Goal: Transaction & Acquisition: Purchase product/service

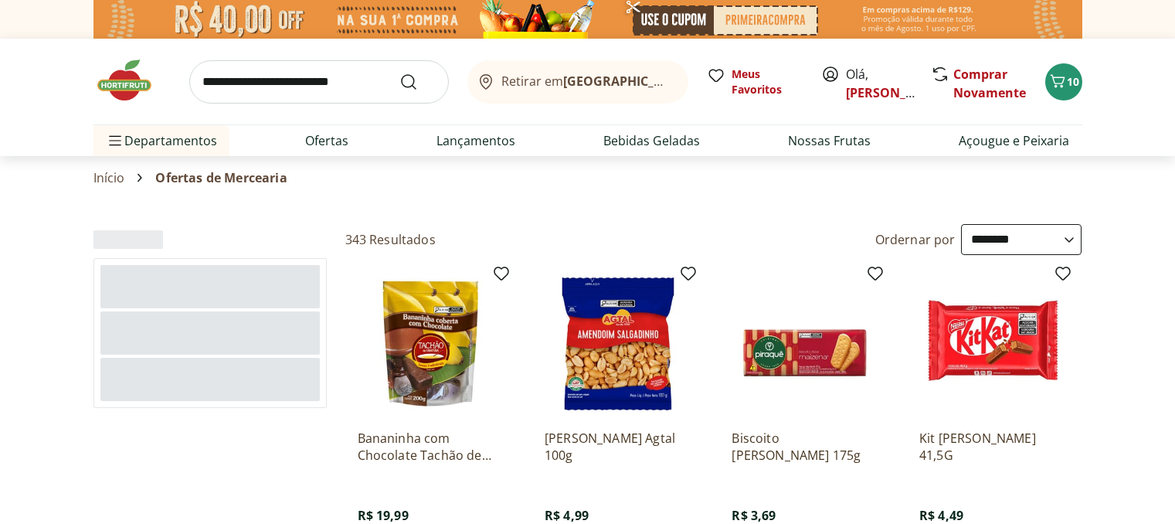
select select "**********"
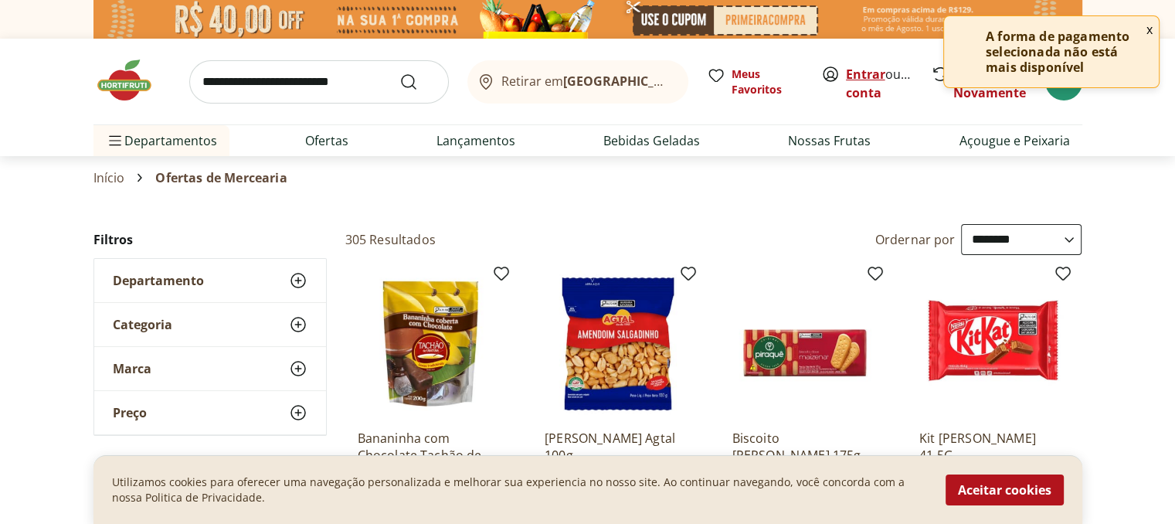
click at [852, 69] on link "Entrar" at bounding box center [865, 74] width 39 height 17
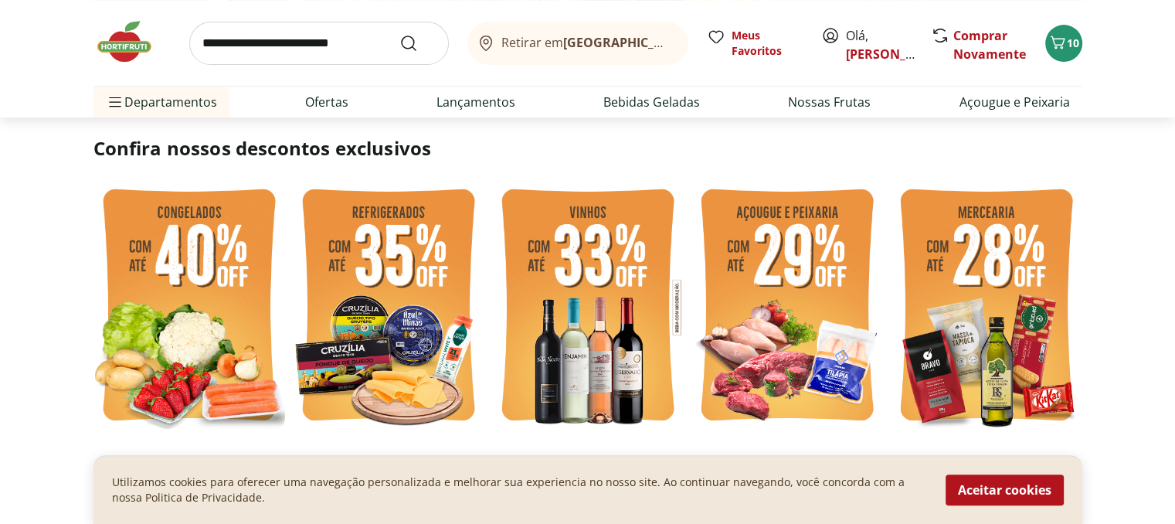
scroll to position [386, 0]
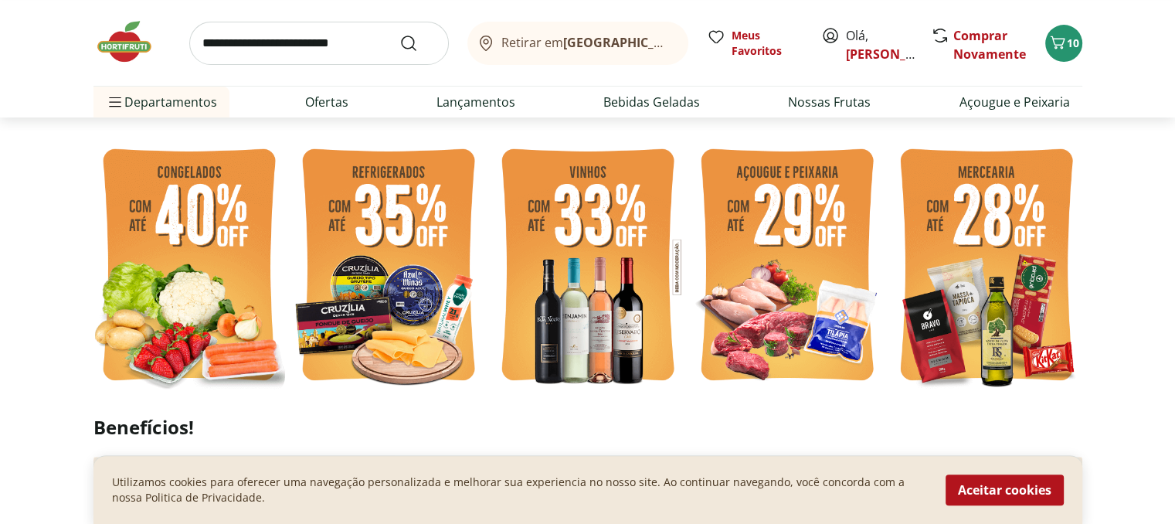
click at [191, 264] on img at bounding box center [190, 267] width 192 height 256
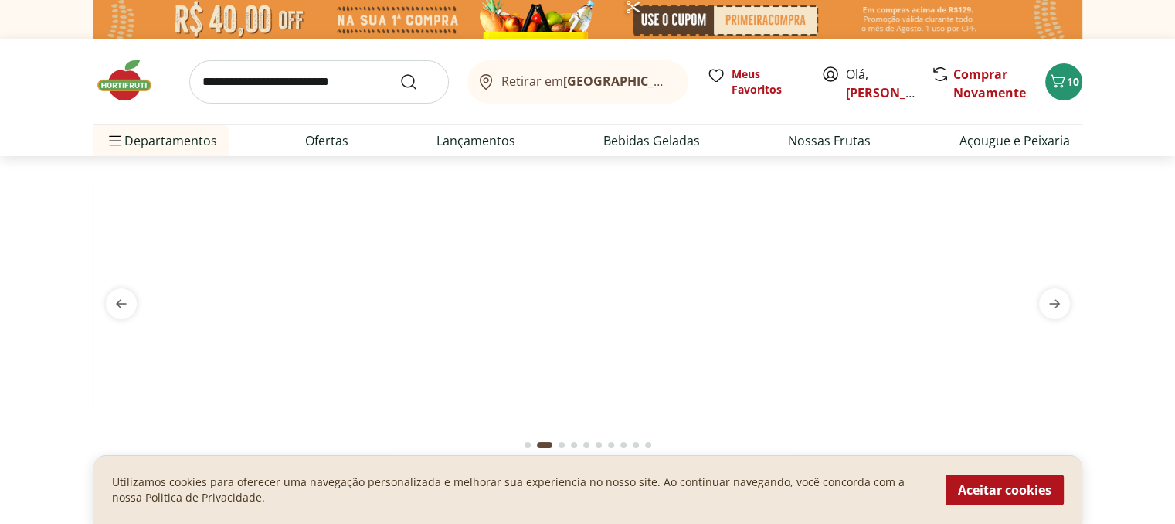
select select "**********"
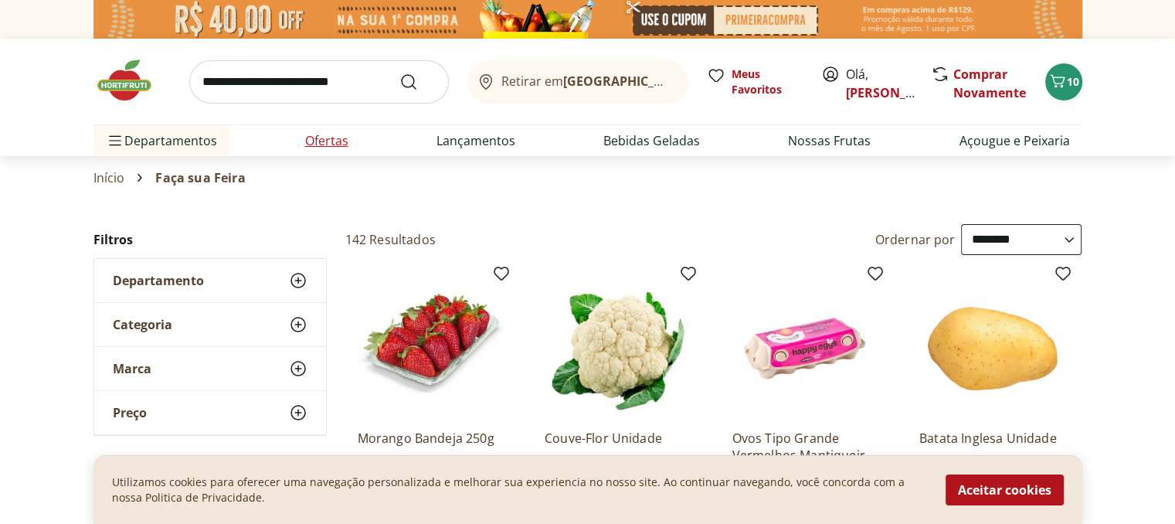
click at [315, 139] on link "Ofertas" at bounding box center [326, 140] width 43 height 19
select select "**********"
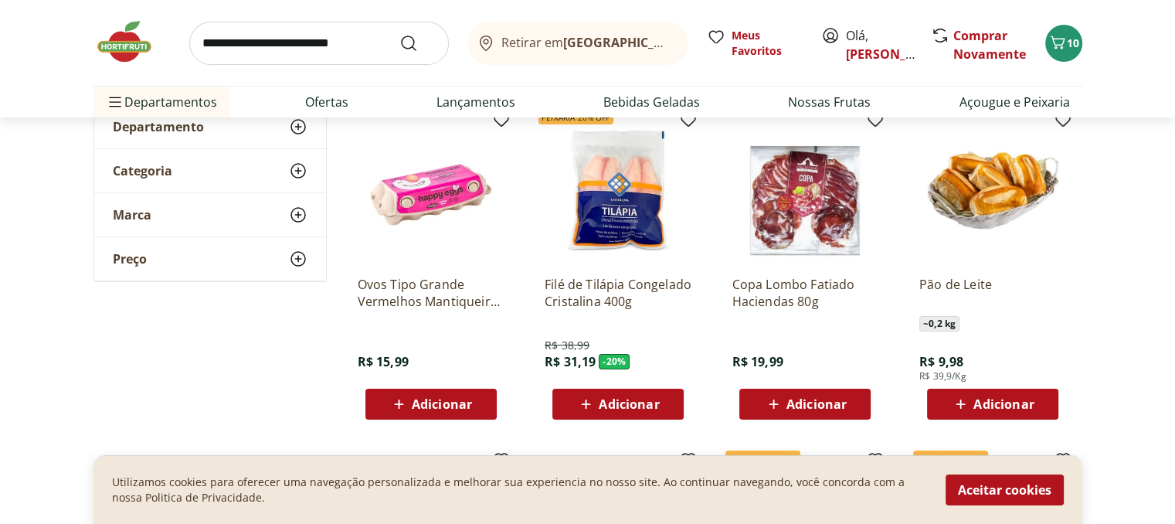
scroll to position [155, 0]
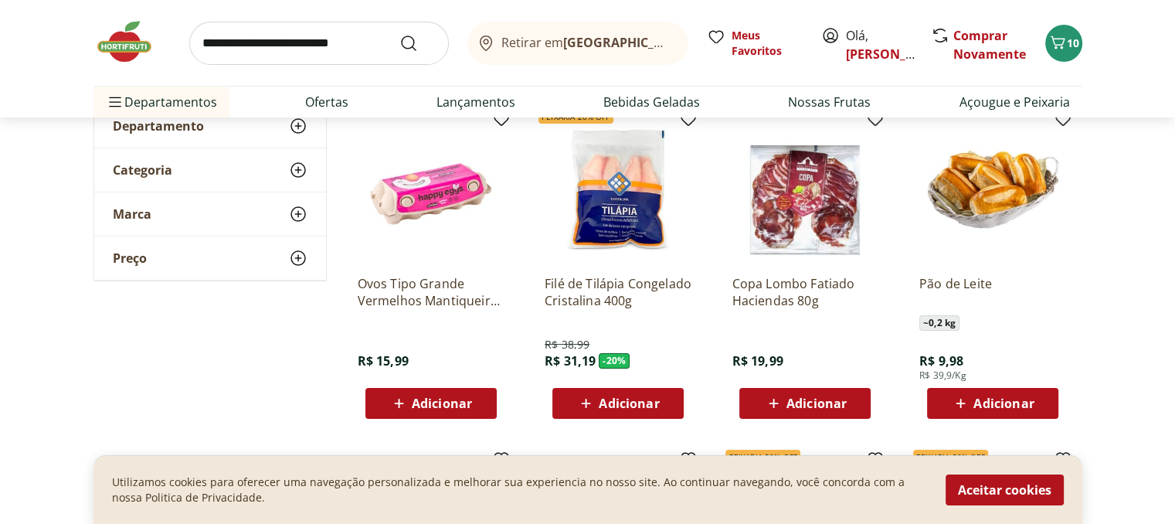
click at [640, 415] on div "Adicionar" at bounding box center [618, 404] width 107 height 28
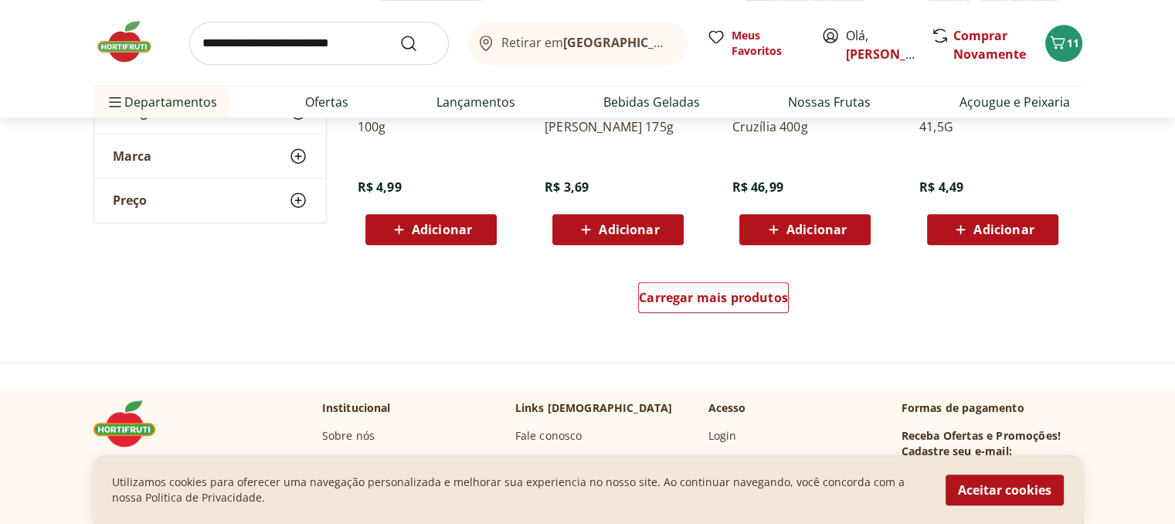
scroll to position [1082, 0]
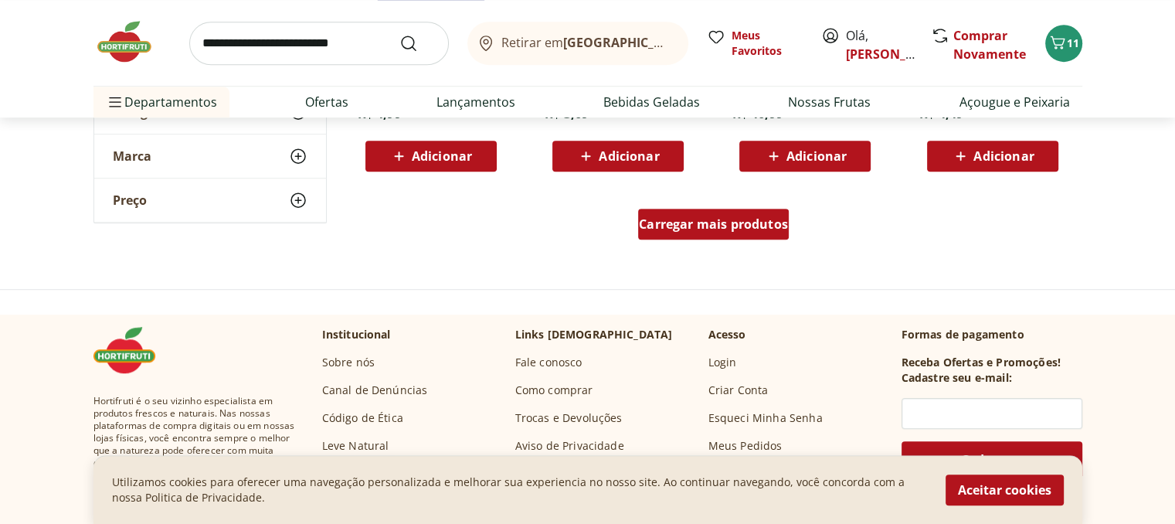
click at [723, 226] on span "Carregar mais produtos" at bounding box center [713, 224] width 149 height 12
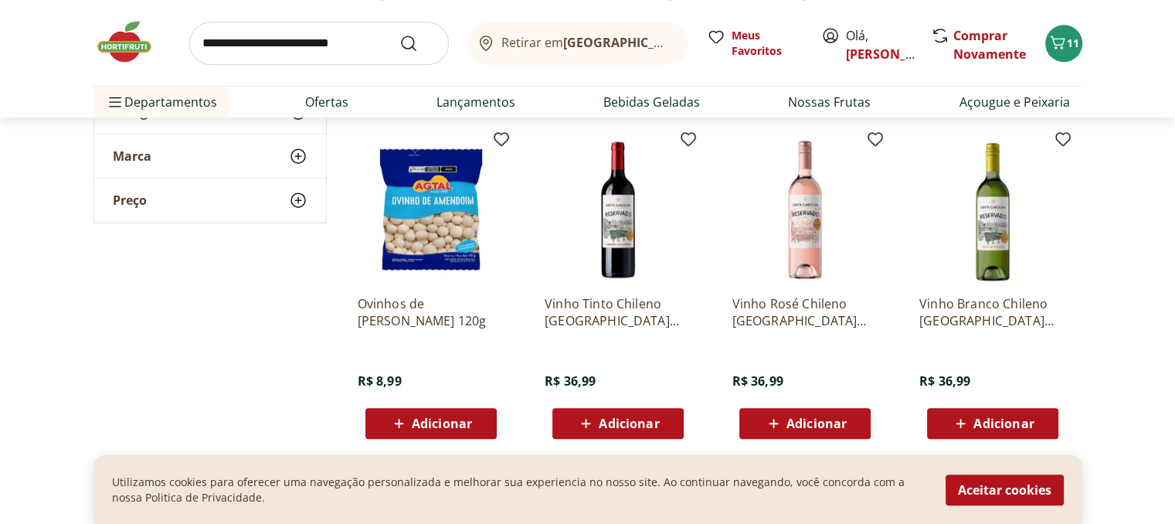
scroll to position [1159, 0]
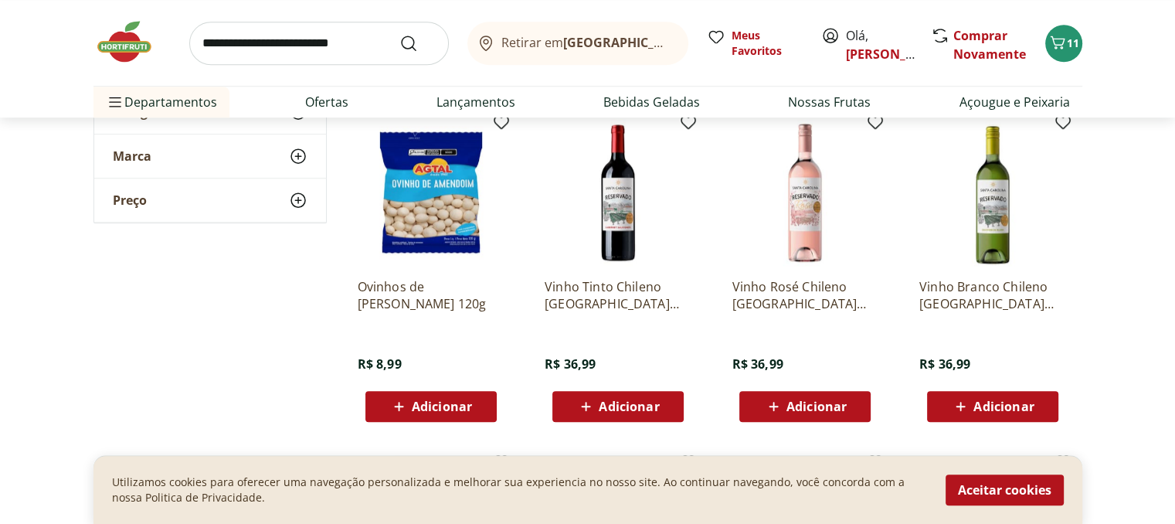
click at [804, 241] on img at bounding box center [805, 192] width 147 height 147
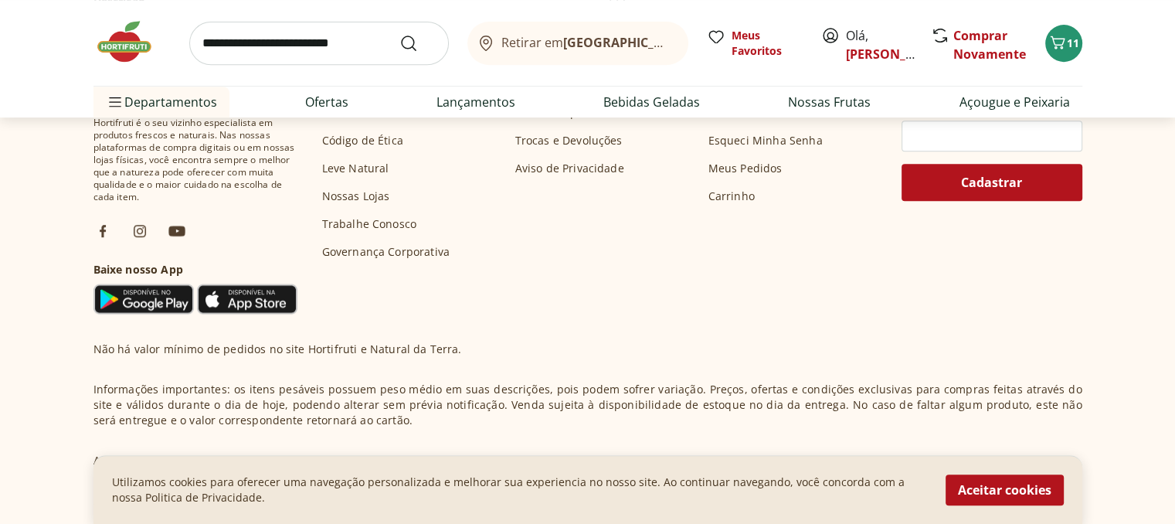
scroll to position [618, 0]
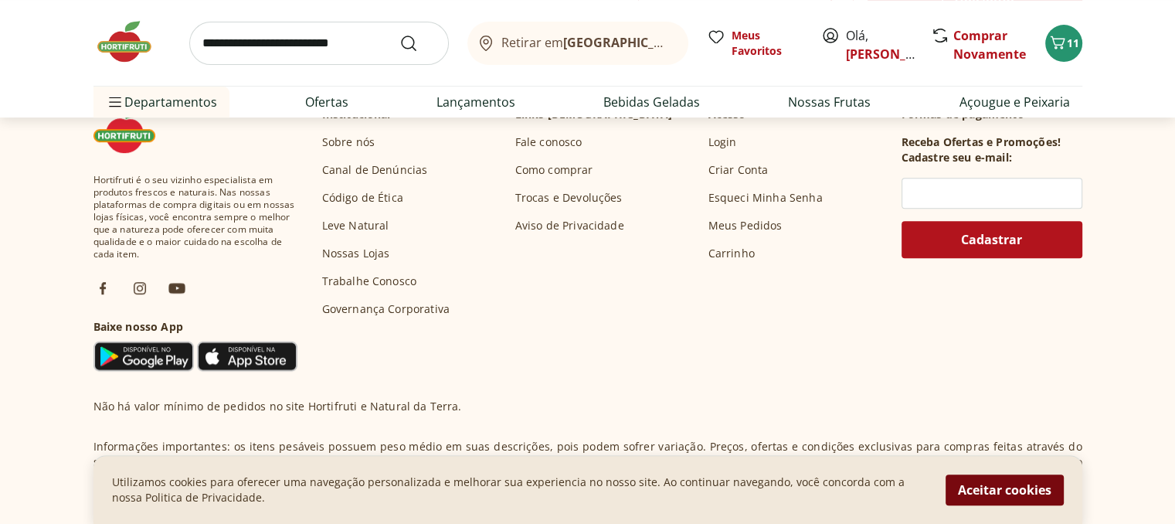
click at [999, 485] on button "Aceitar cookies" at bounding box center [1005, 490] width 118 height 31
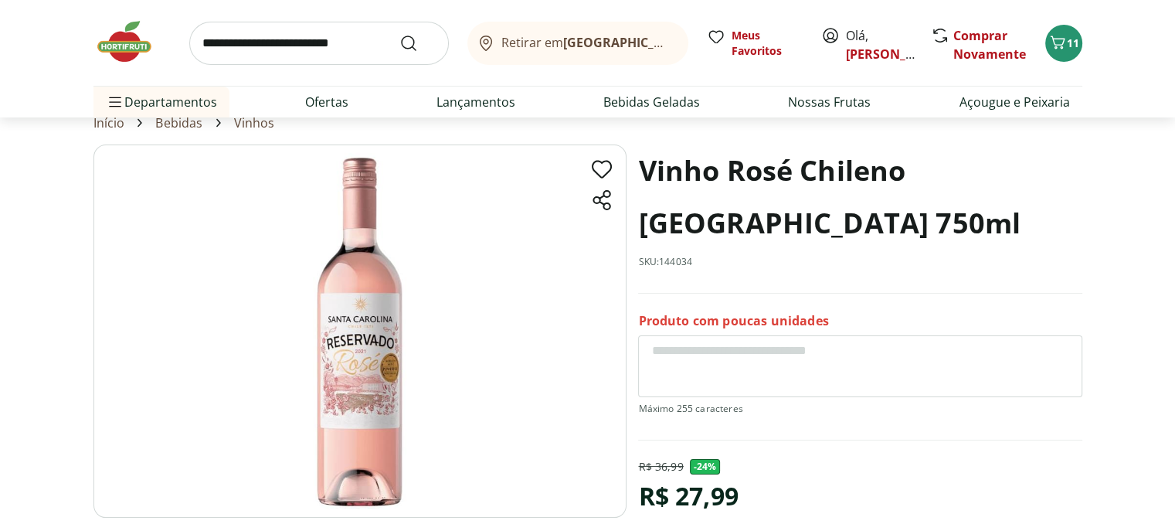
scroll to position [77, 0]
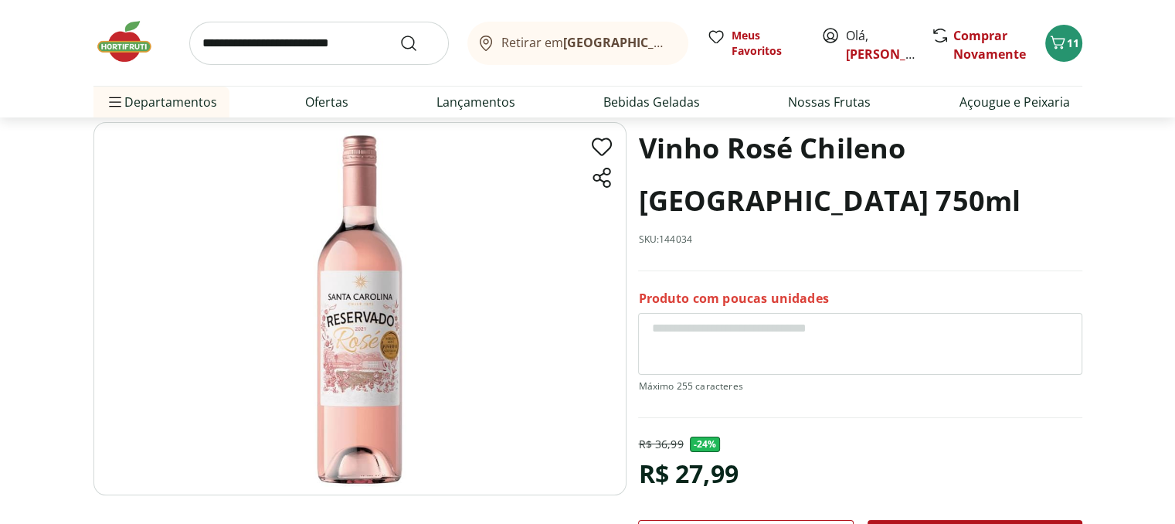
click at [366, 325] on img at bounding box center [360, 308] width 533 height 373
click at [368, 324] on img at bounding box center [360, 308] width 533 height 373
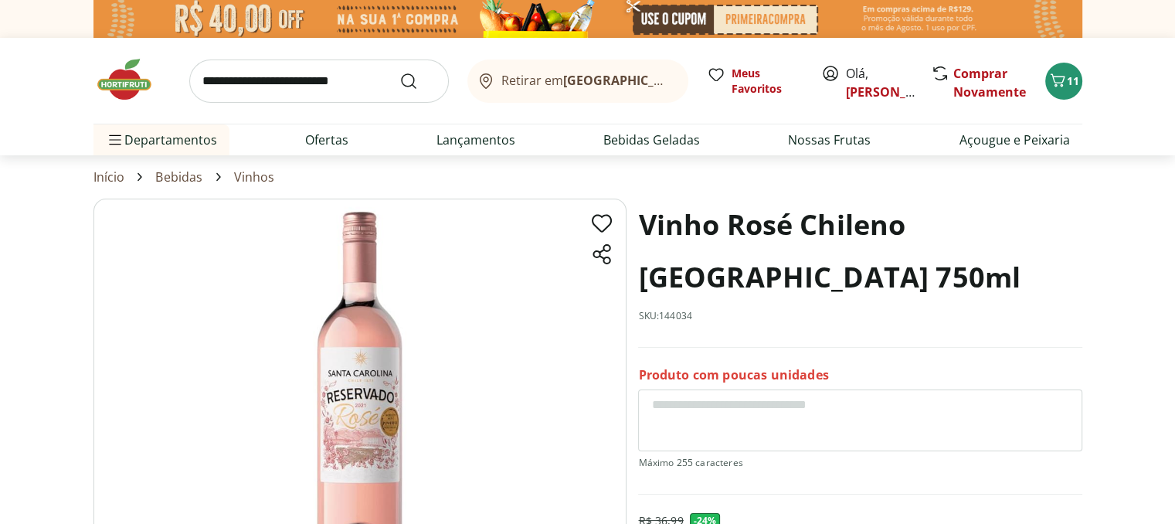
scroll to position [0, 0]
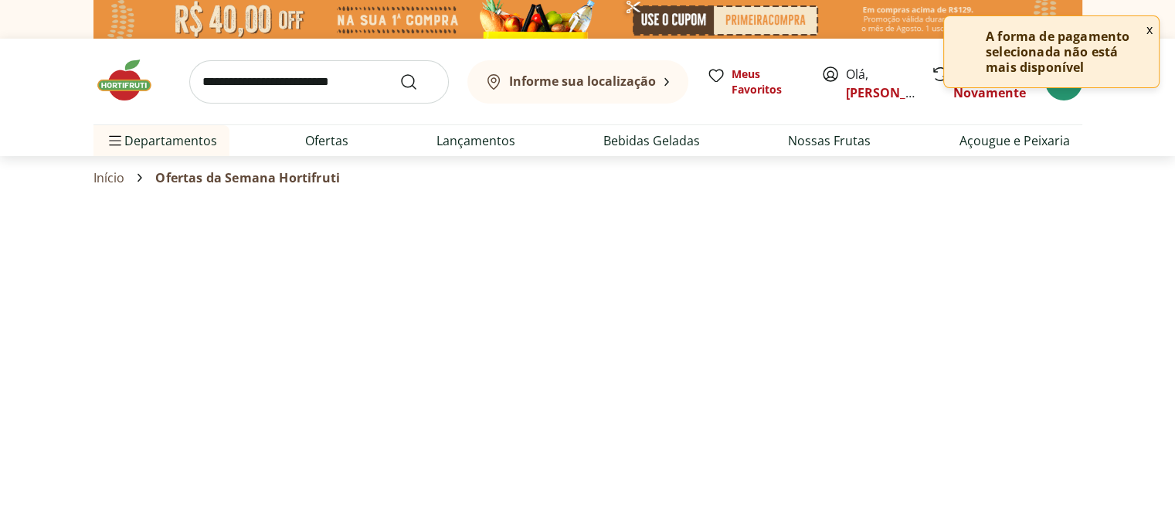
select select "**********"
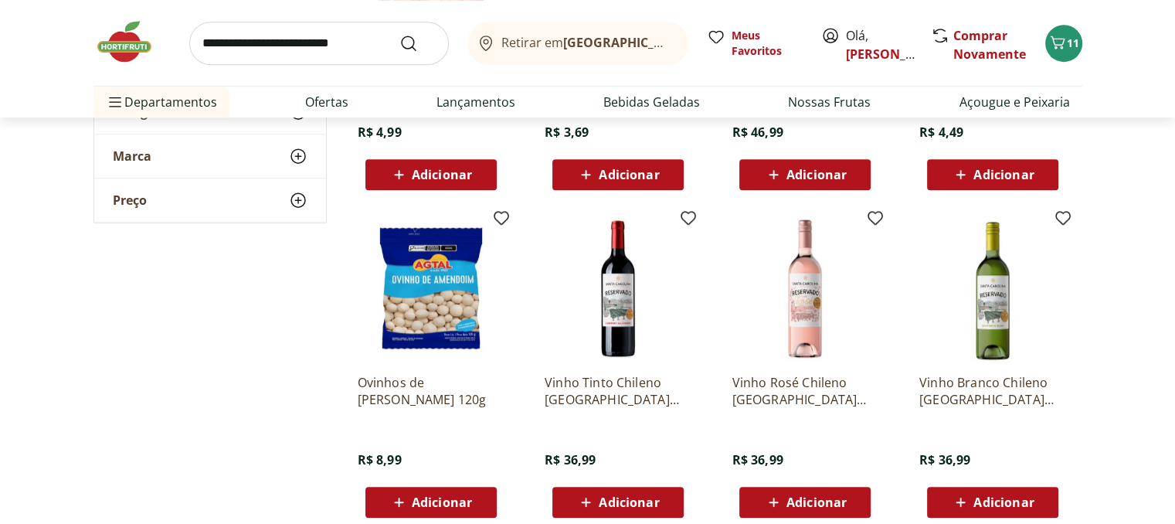
scroll to position [1159, 0]
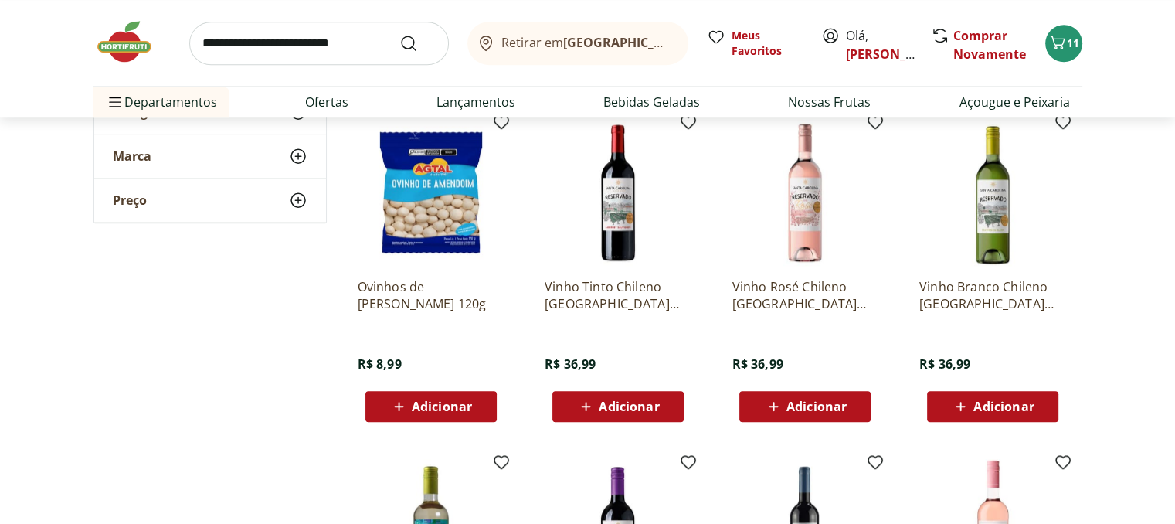
click at [988, 239] on img at bounding box center [993, 192] width 147 height 147
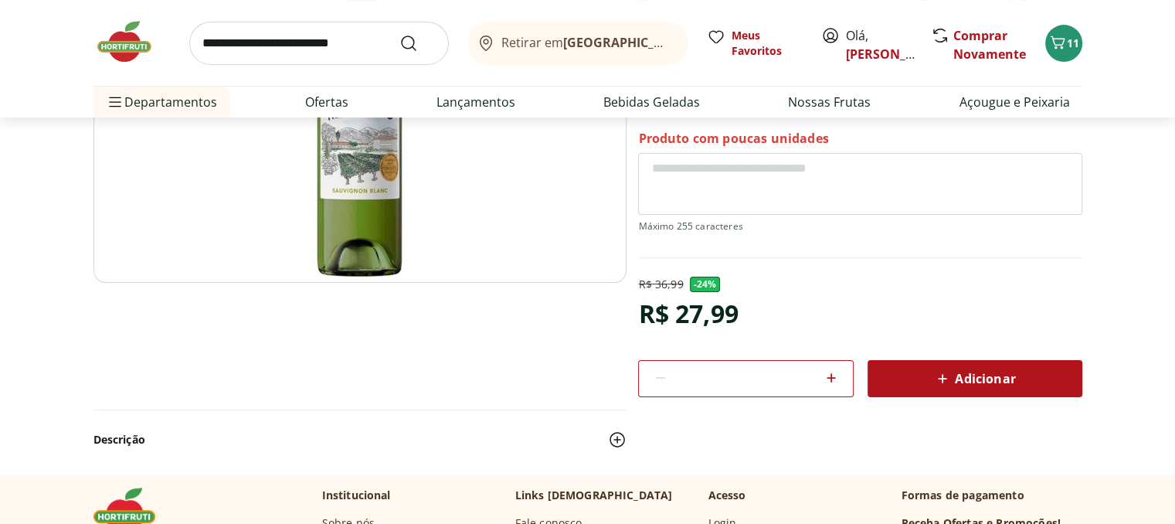
scroll to position [386, 0]
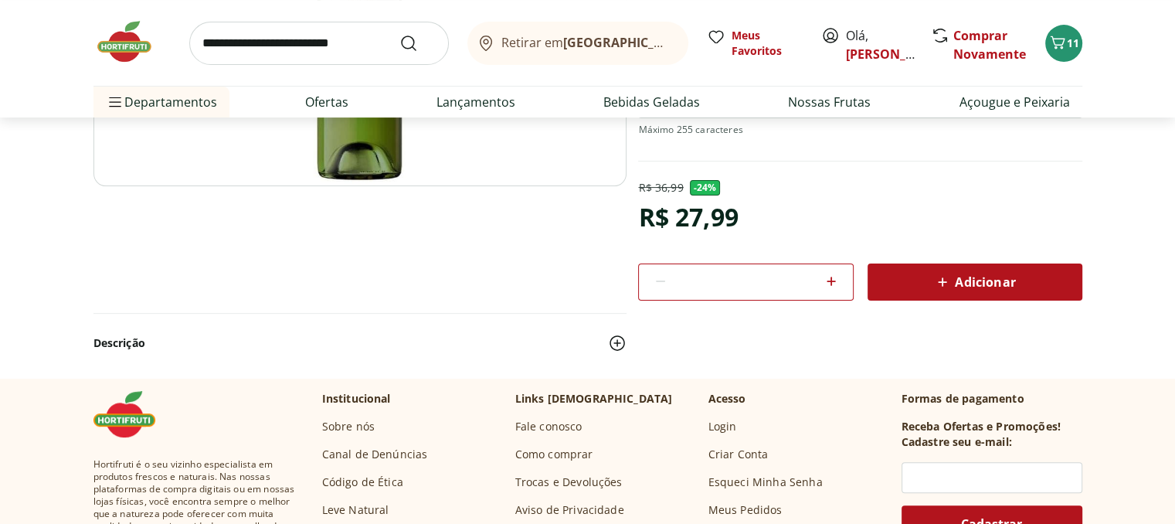
click at [988, 281] on span "Adicionar" at bounding box center [975, 282] width 82 height 19
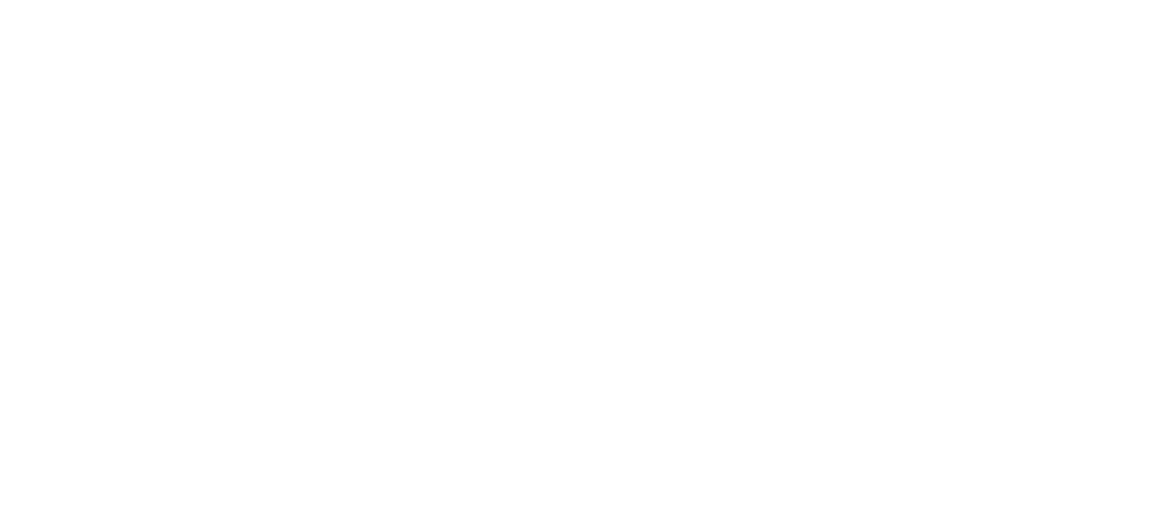
select select "**********"
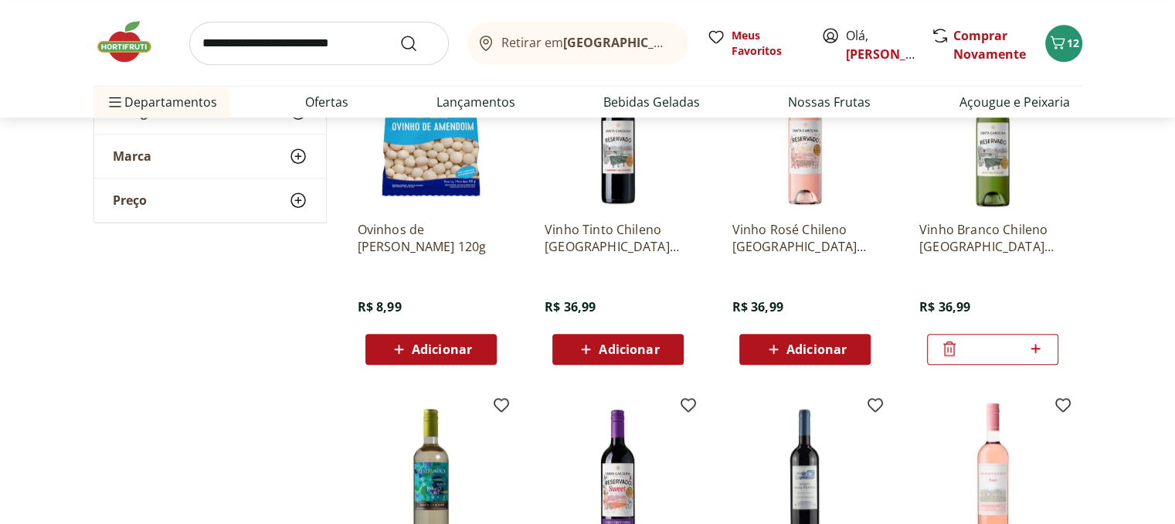
scroll to position [1237, 0]
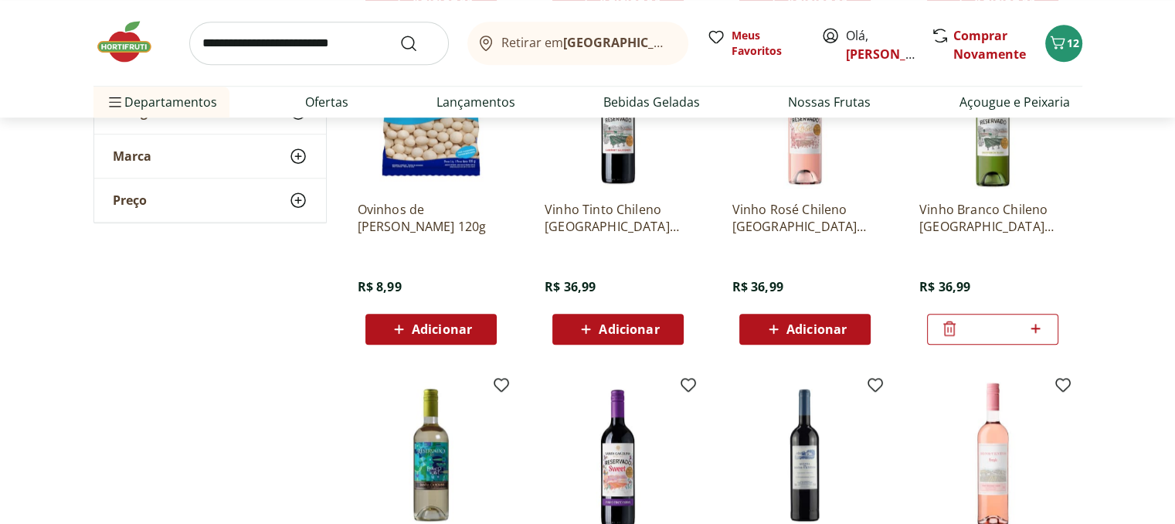
click at [796, 174] on img at bounding box center [805, 115] width 147 height 147
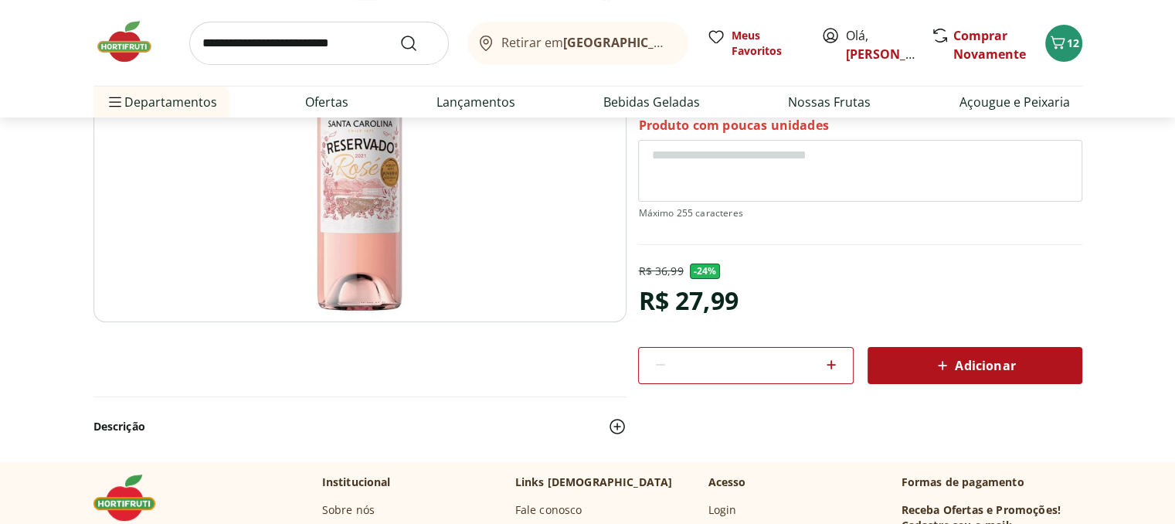
scroll to position [155, 0]
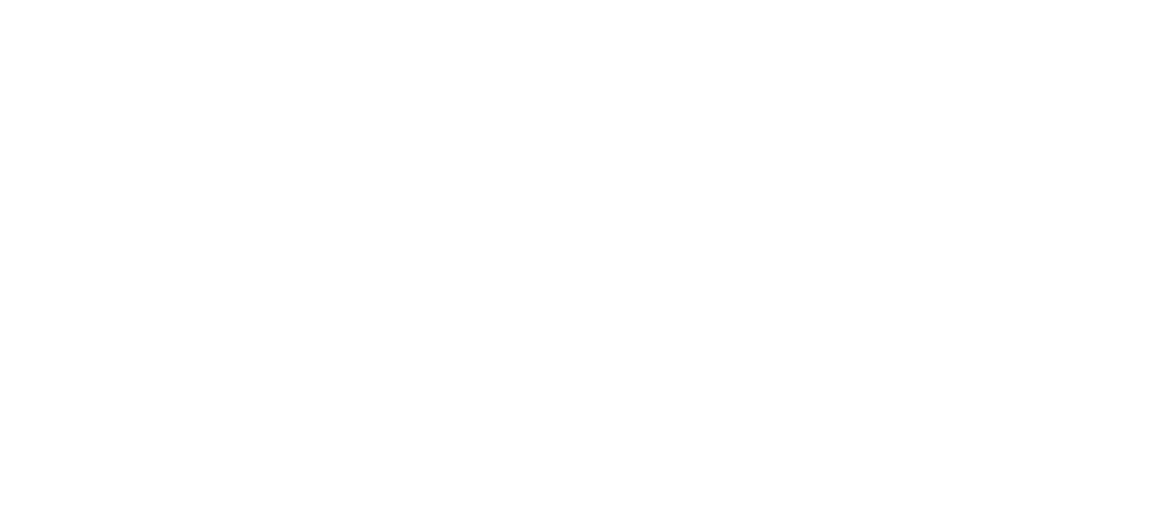
select select "**********"
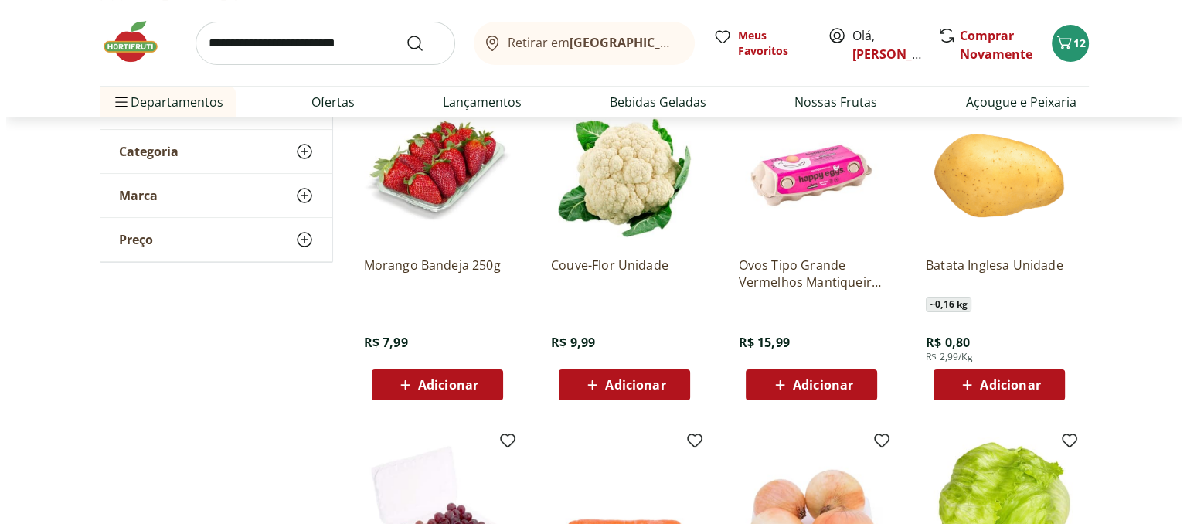
scroll to position [232, 0]
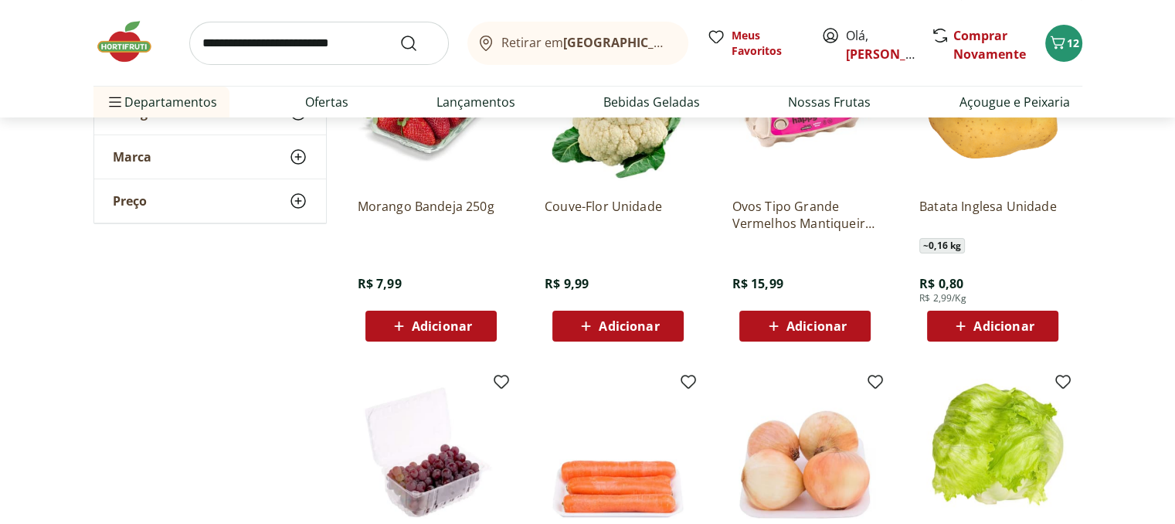
click at [797, 322] on span "Adicionar" at bounding box center [817, 326] width 60 height 12
click at [1065, 38] on icon "Carrinho" at bounding box center [1058, 42] width 19 height 19
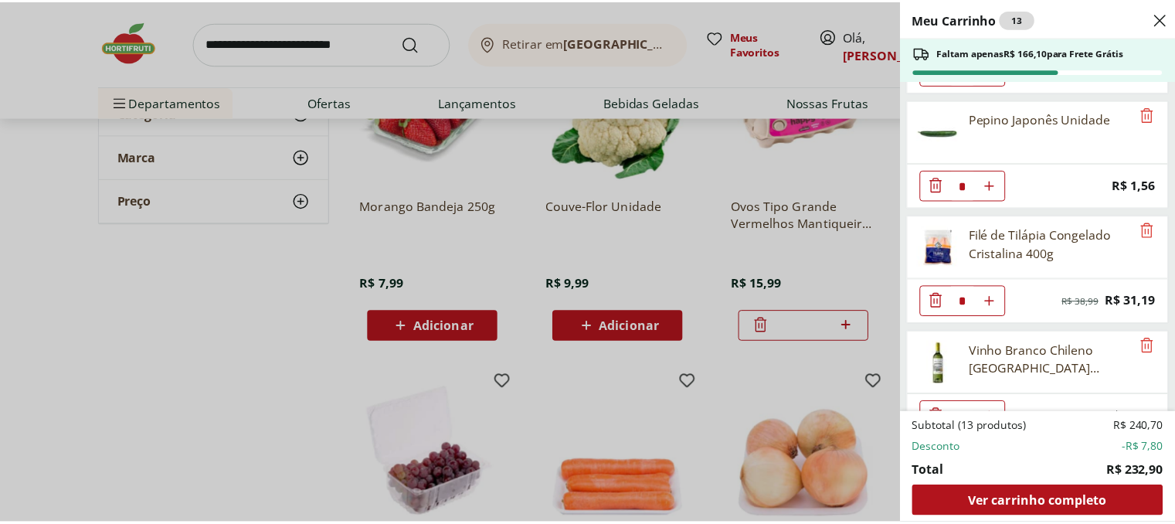
scroll to position [1054, 0]
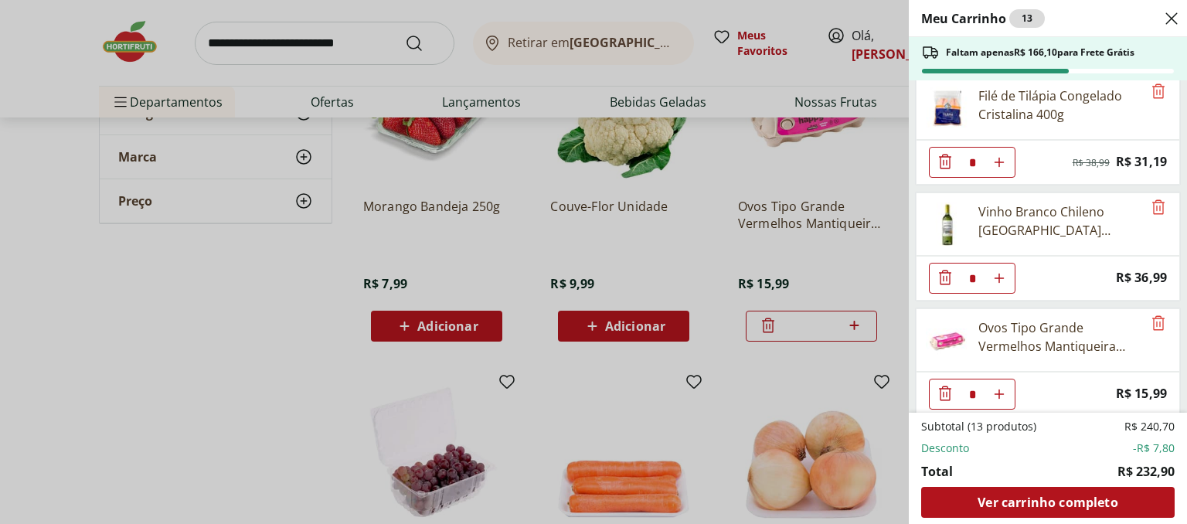
click at [1170, 17] on use "Close" at bounding box center [1171, 18] width 19 height 19
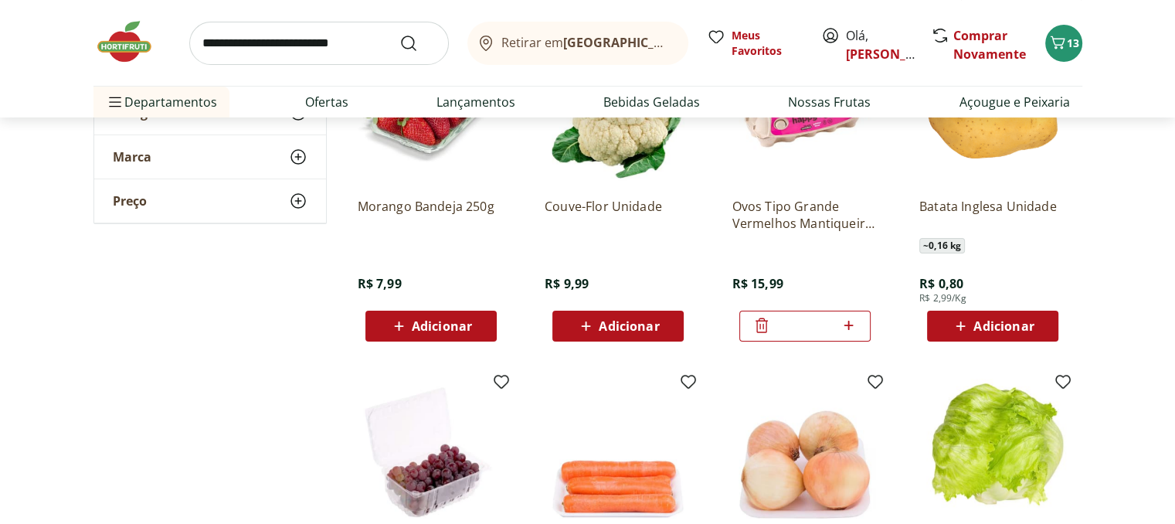
click at [822, 142] on img at bounding box center [805, 112] width 147 height 147
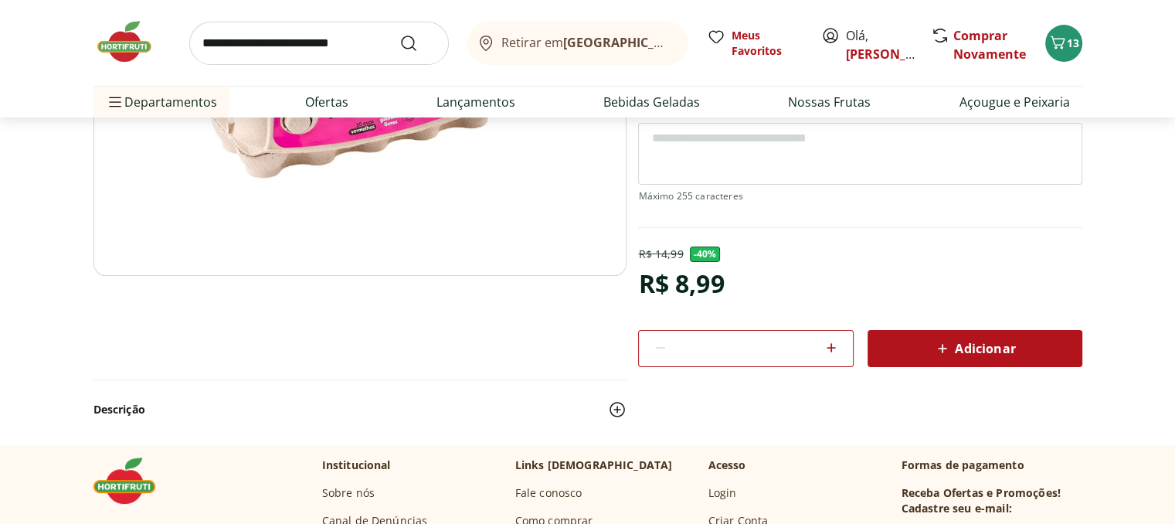
scroll to position [309, 0]
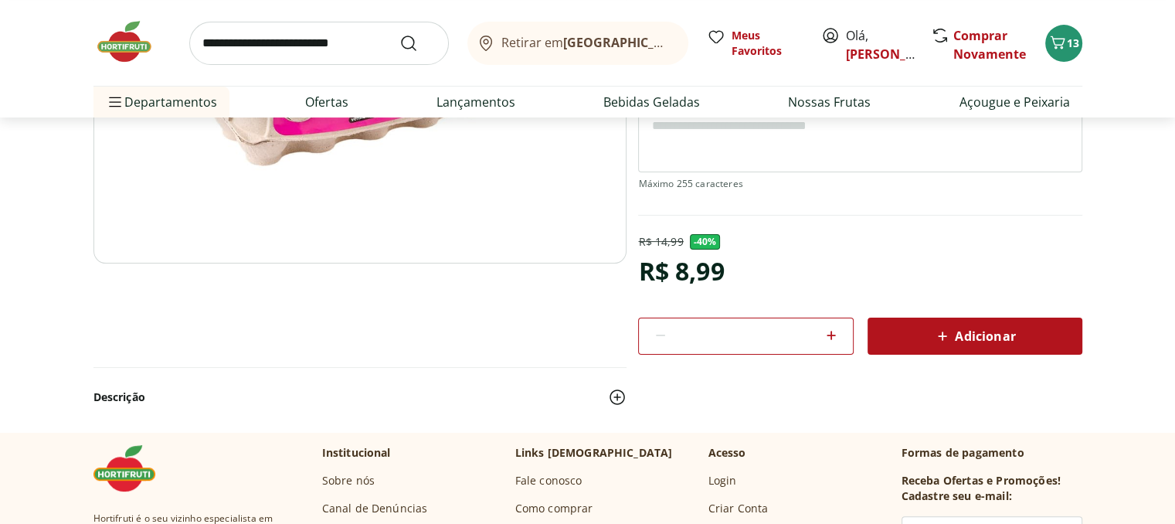
click at [834, 338] on icon at bounding box center [831, 335] width 19 height 19
type input "*"
select select "**********"
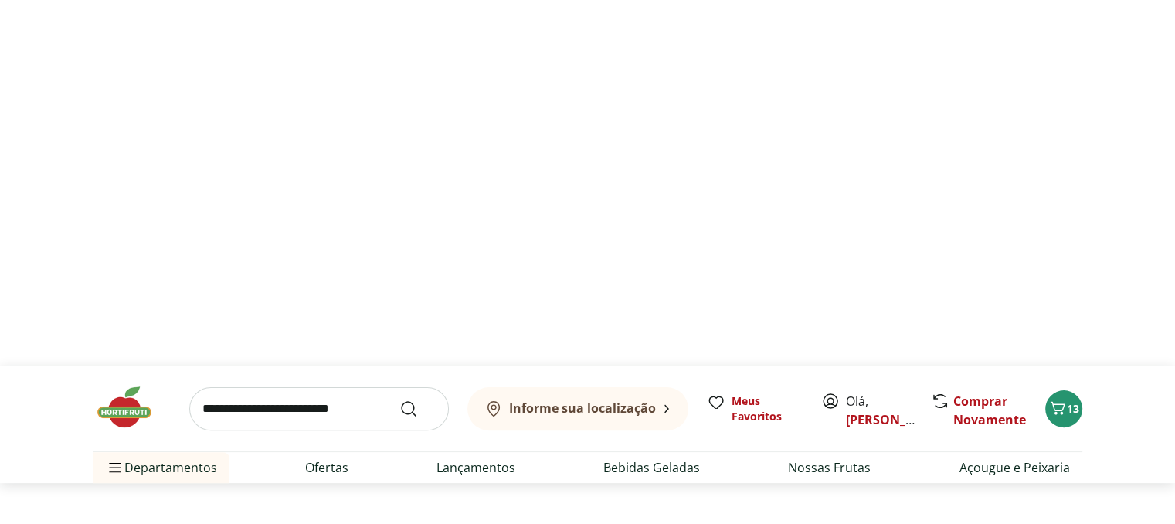
type input "*"
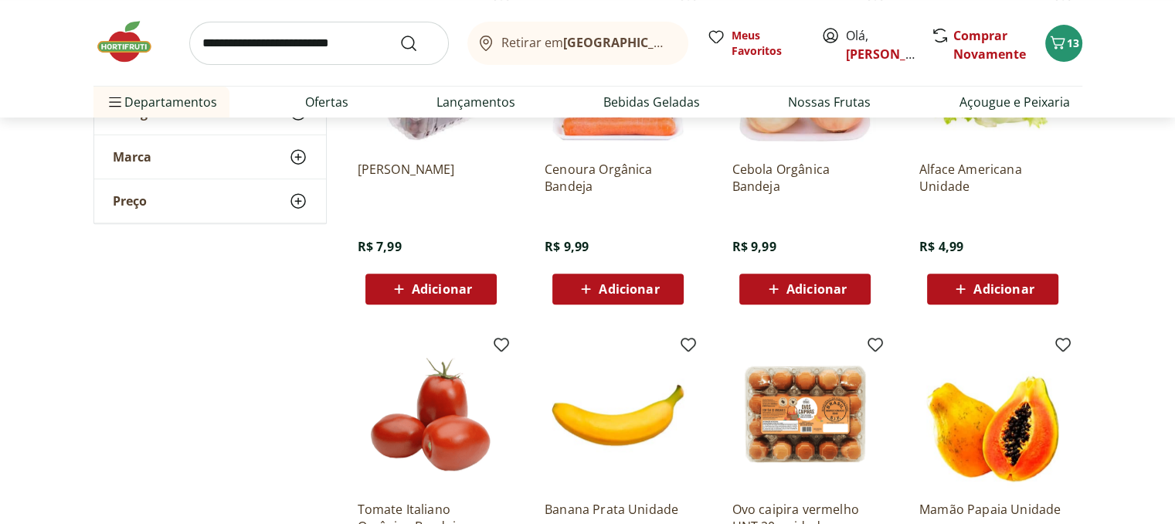
scroll to position [541, 0]
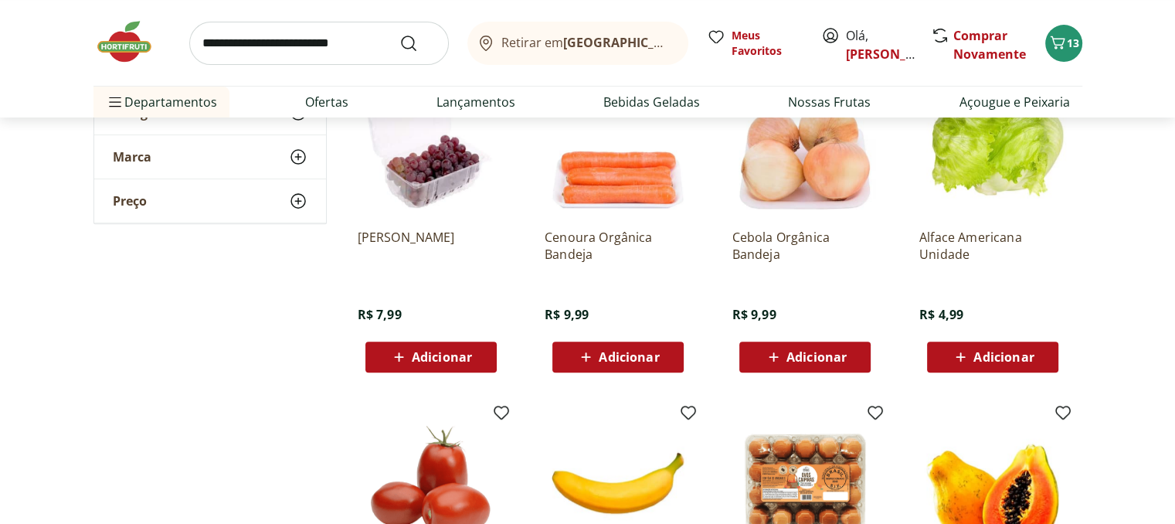
click at [594, 232] on p "Cenoura Orgânica Bandeja" at bounding box center [618, 246] width 147 height 34
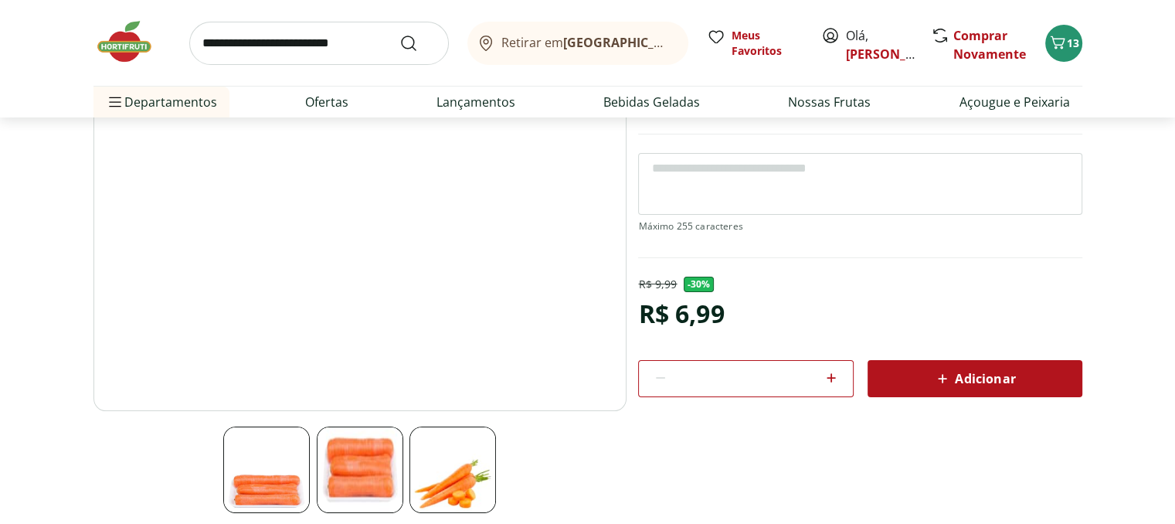
scroll to position [232, 0]
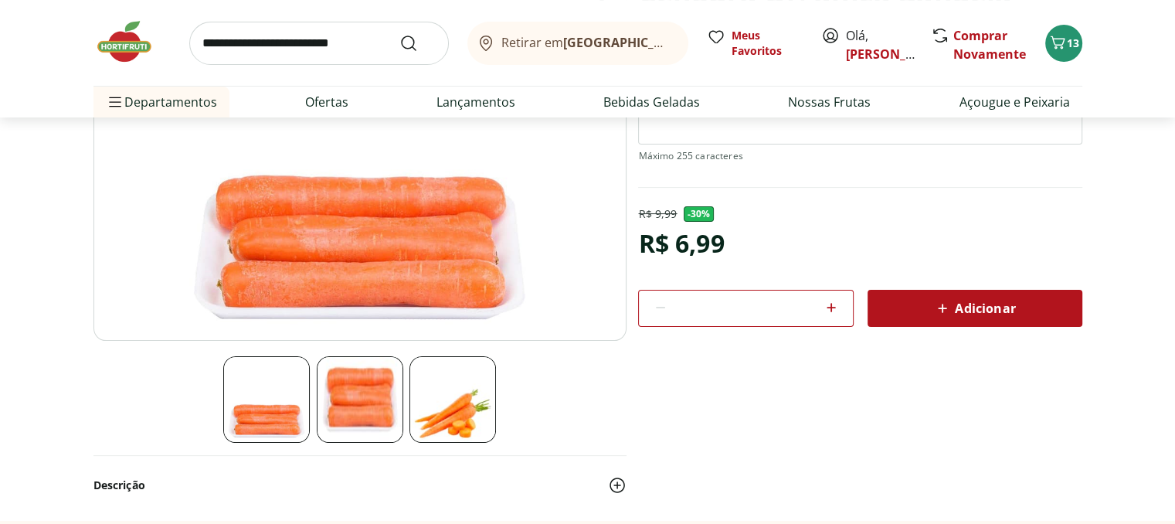
click at [952, 307] on span "Adicionar" at bounding box center [975, 308] width 82 height 19
select select "**********"
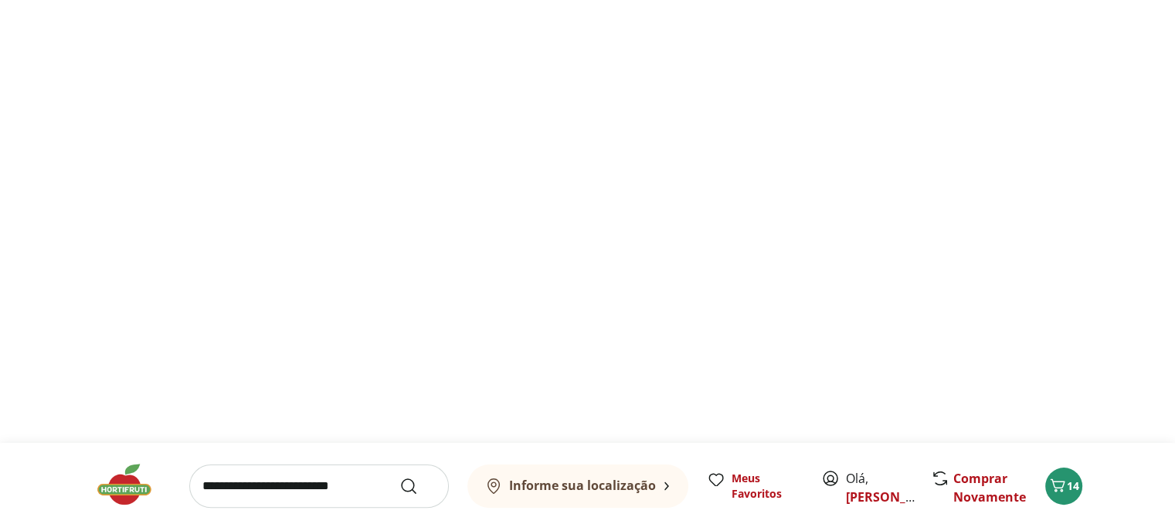
type input "*"
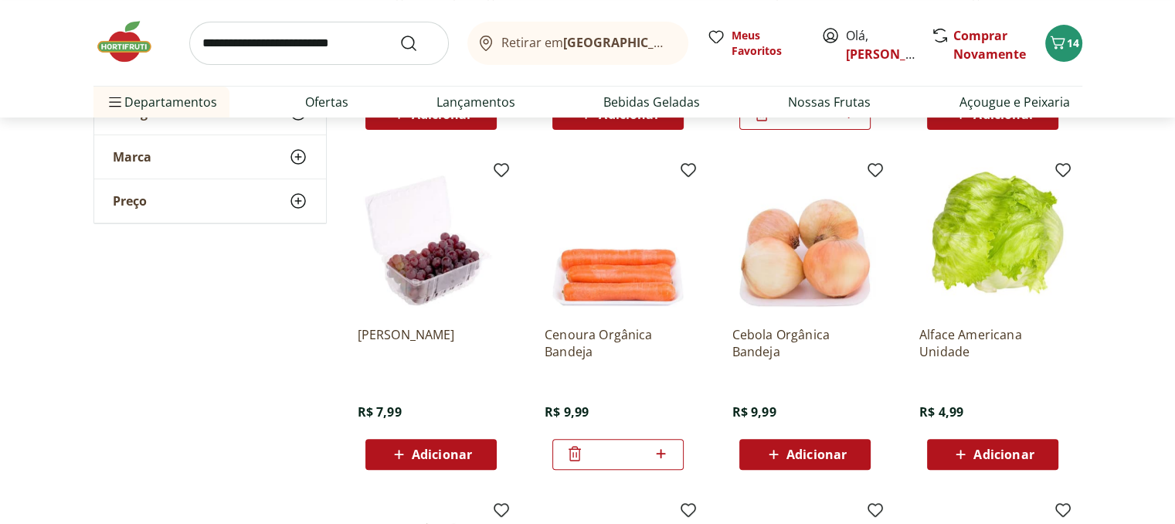
scroll to position [464, 0]
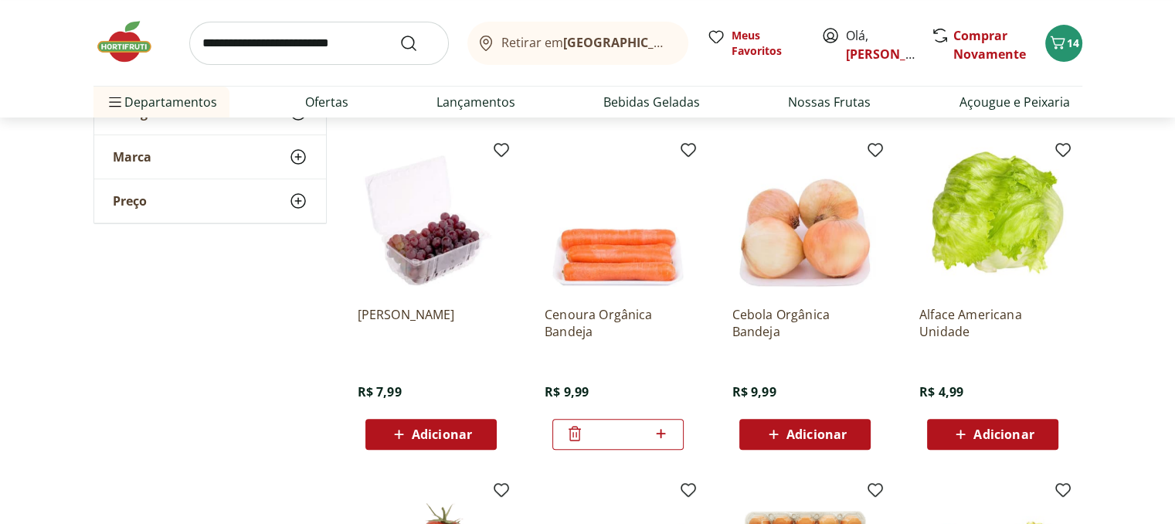
click at [985, 243] on img at bounding box center [993, 220] width 147 height 147
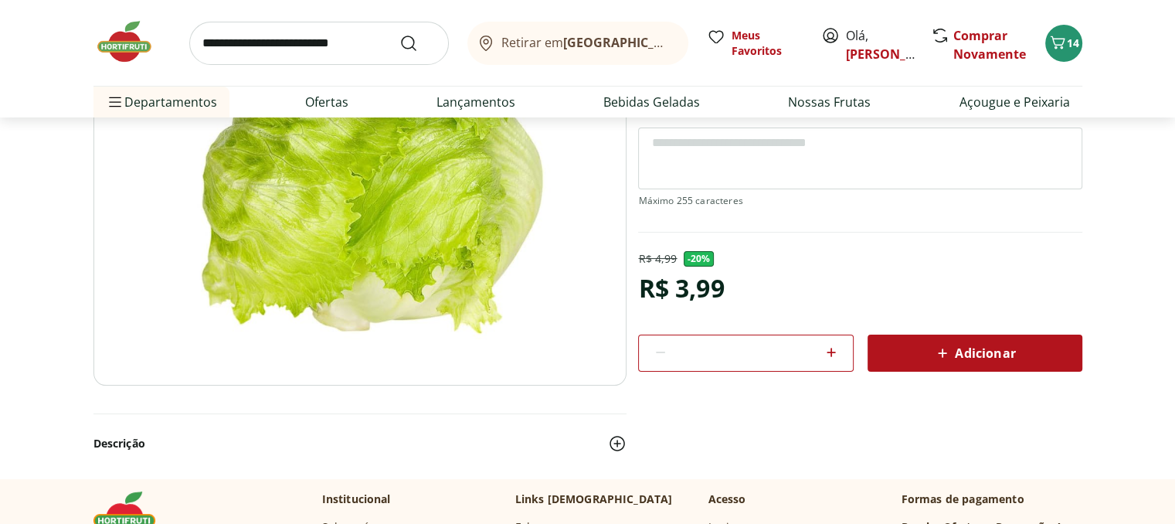
scroll to position [232, 0]
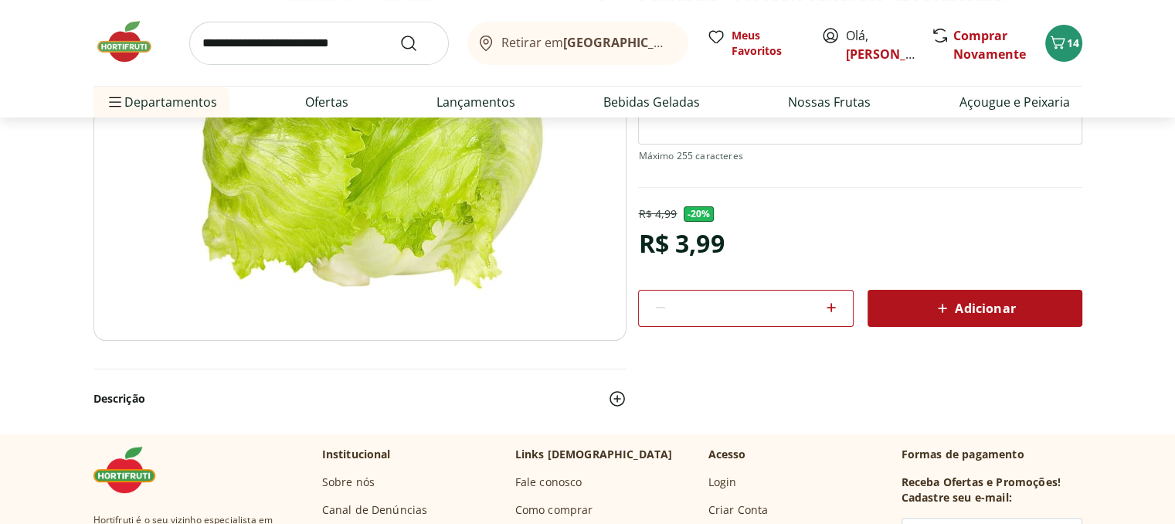
click at [941, 305] on icon at bounding box center [943, 308] width 19 height 19
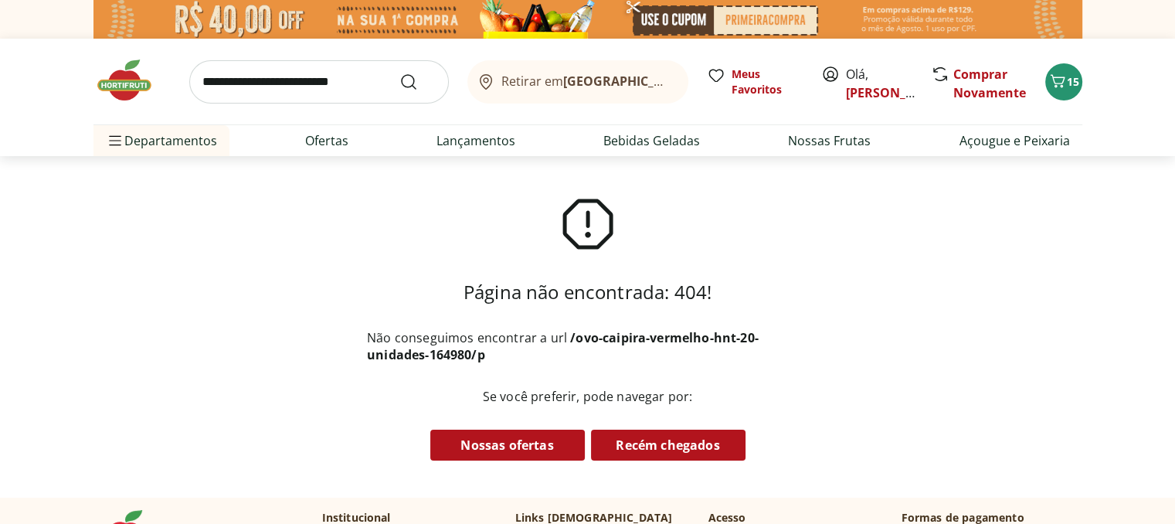
select select "**********"
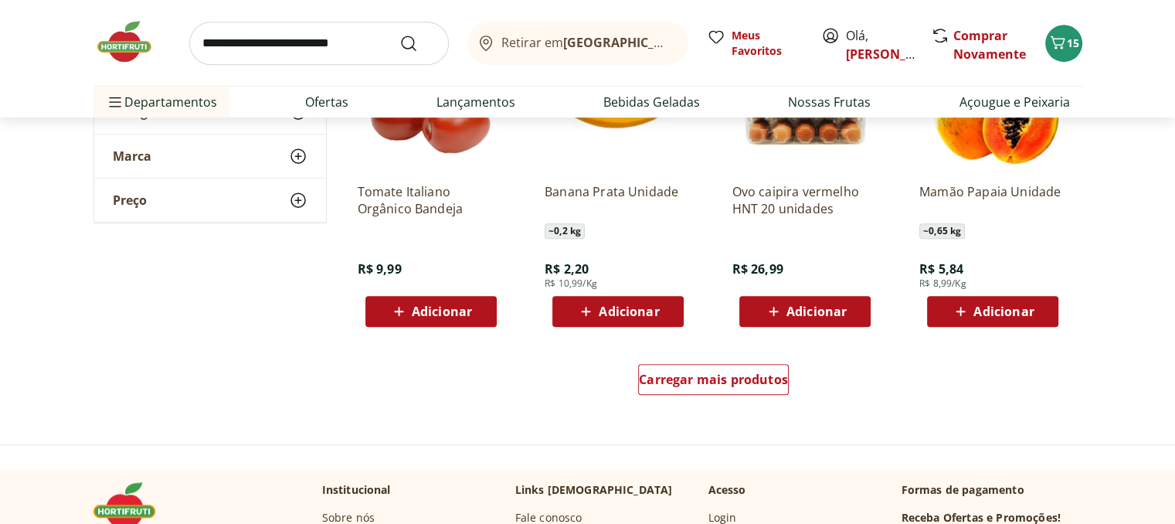
scroll to position [1082, 0]
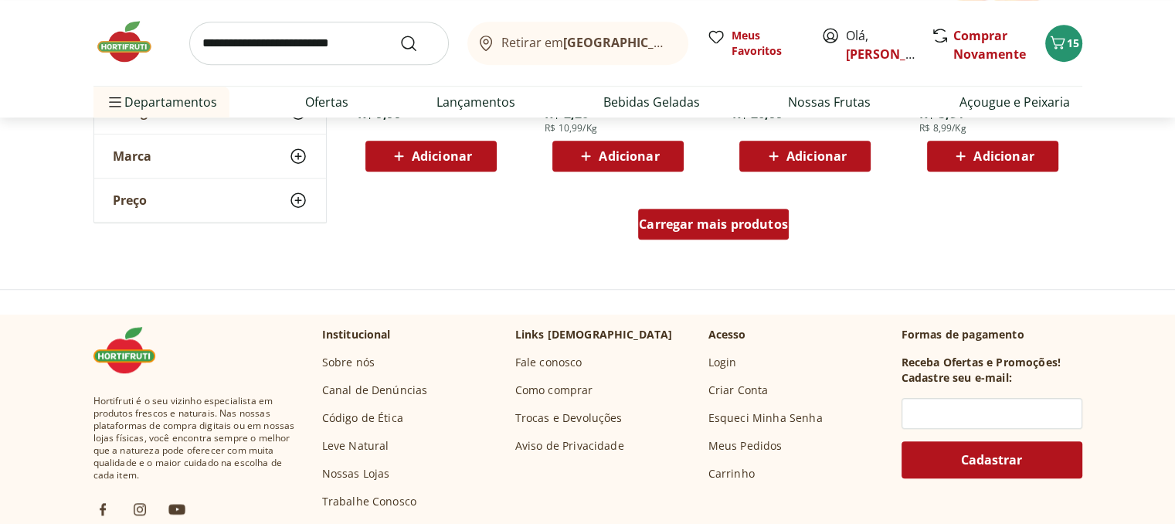
click at [733, 226] on span "Carregar mais produtos" at bounding box center [713, 224] width 149 height 12
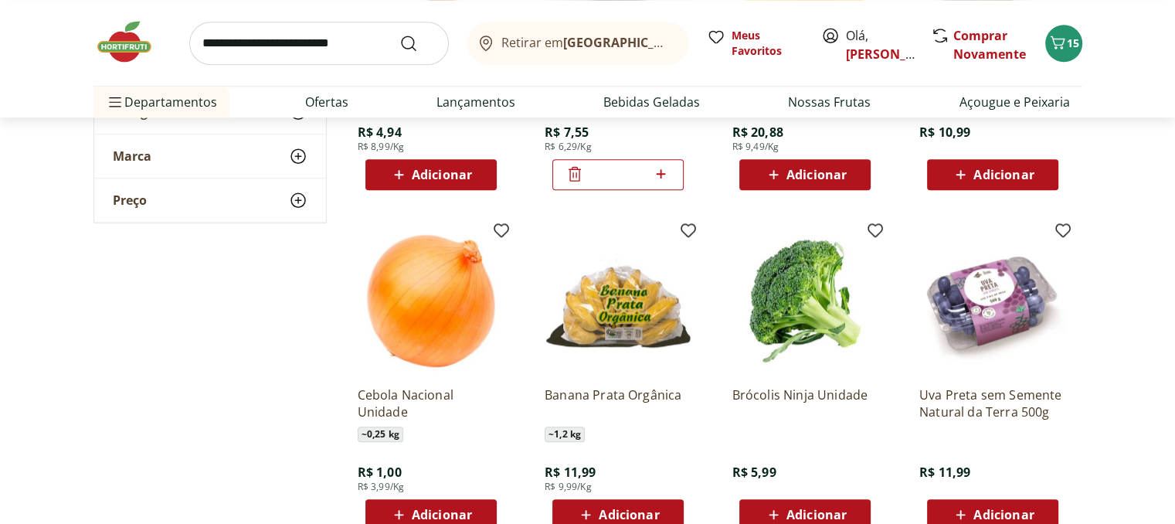
scroll to position [1468, 0]
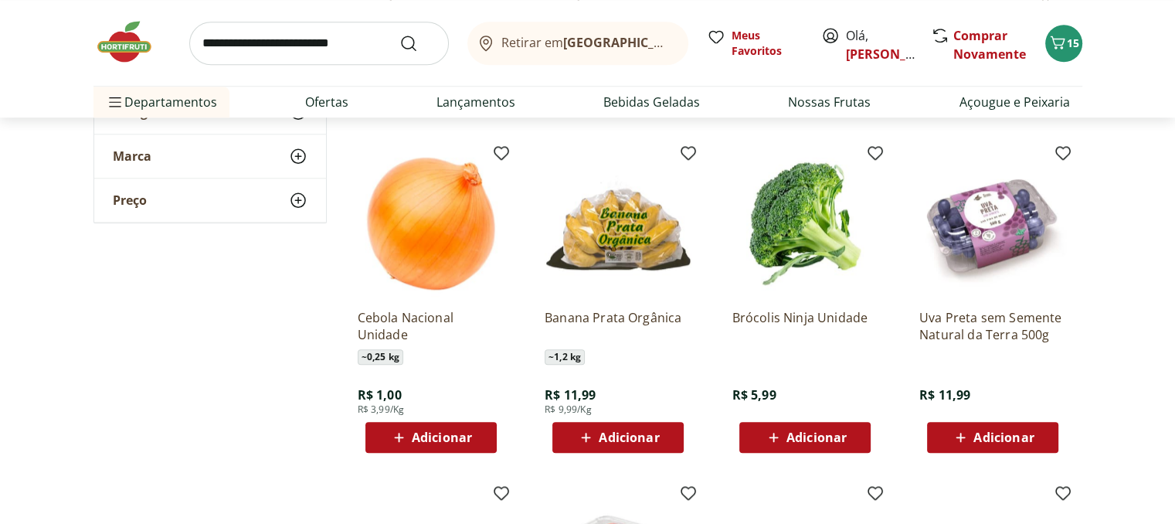
click at [424, 435] on span "Adicionar" at bounding box center [442, 437] width 60 height 12
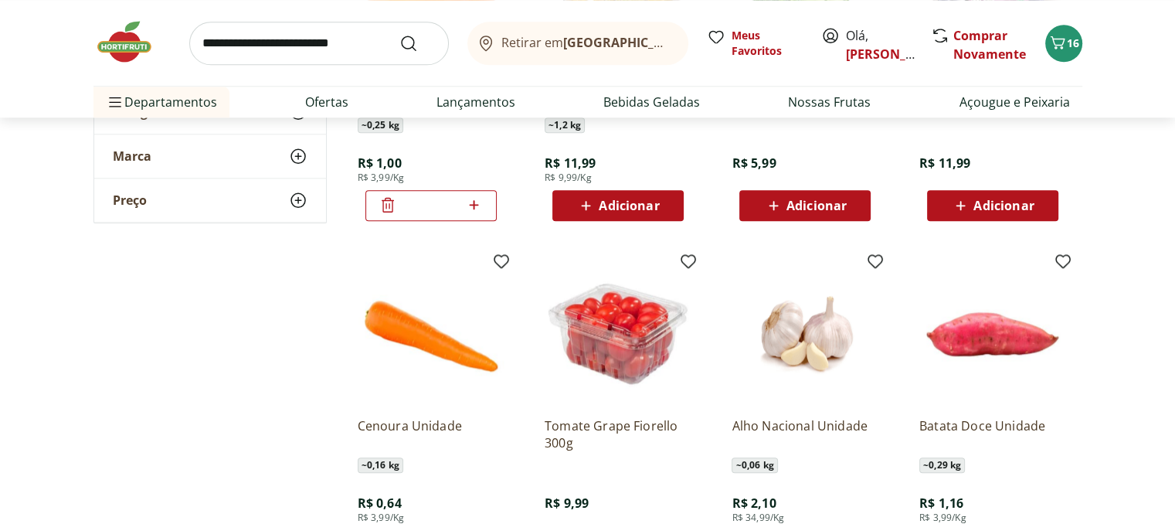
scroll to position [1855, 0]
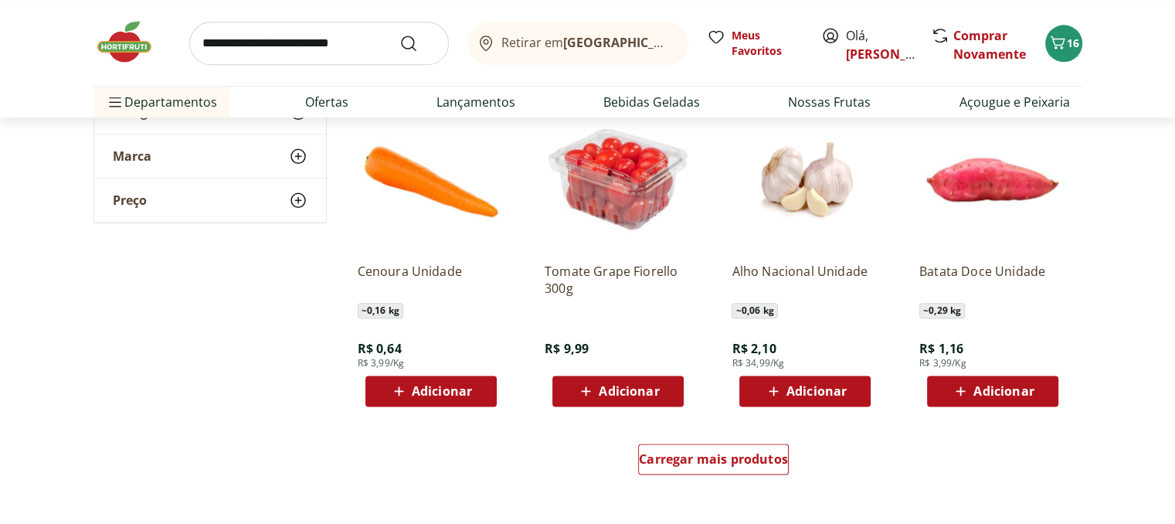
click at [602, 385] on span "Adicionar" at bounding box center [629, 391] width 60 height 12
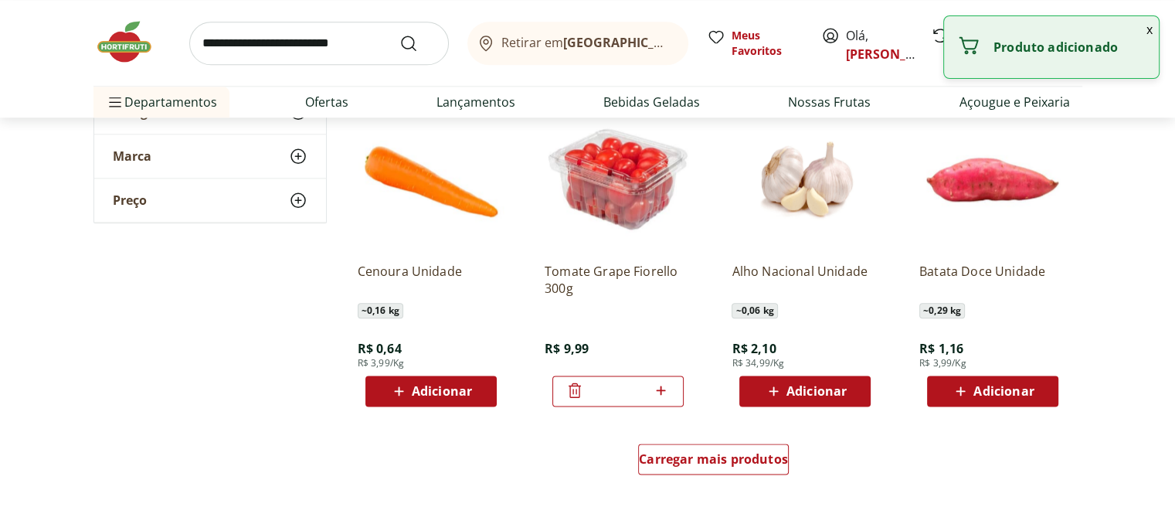
click at [614, 181] on img at bounding box center [618, 177] width 147 height 147
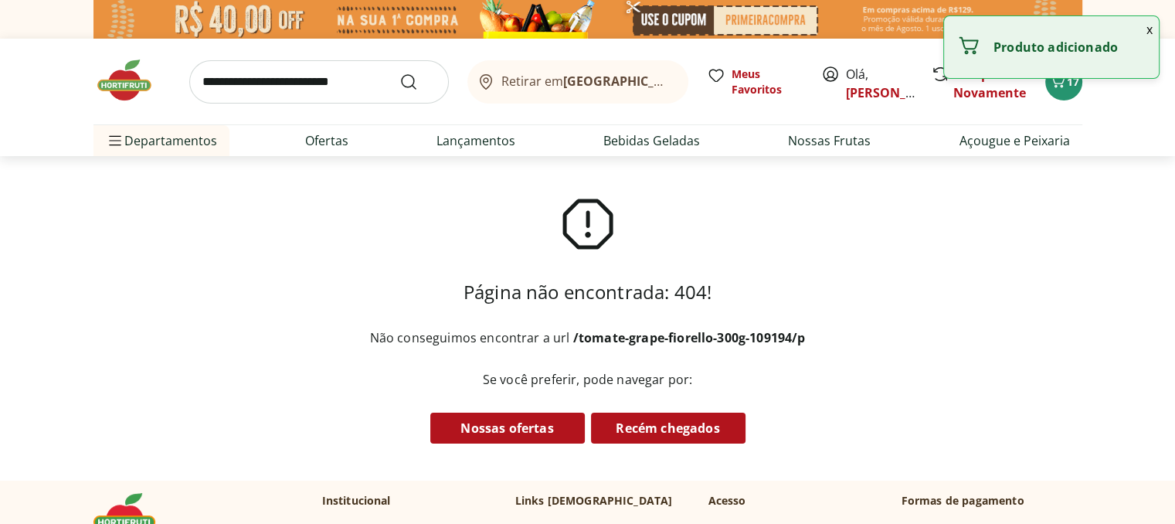
select select "**********"
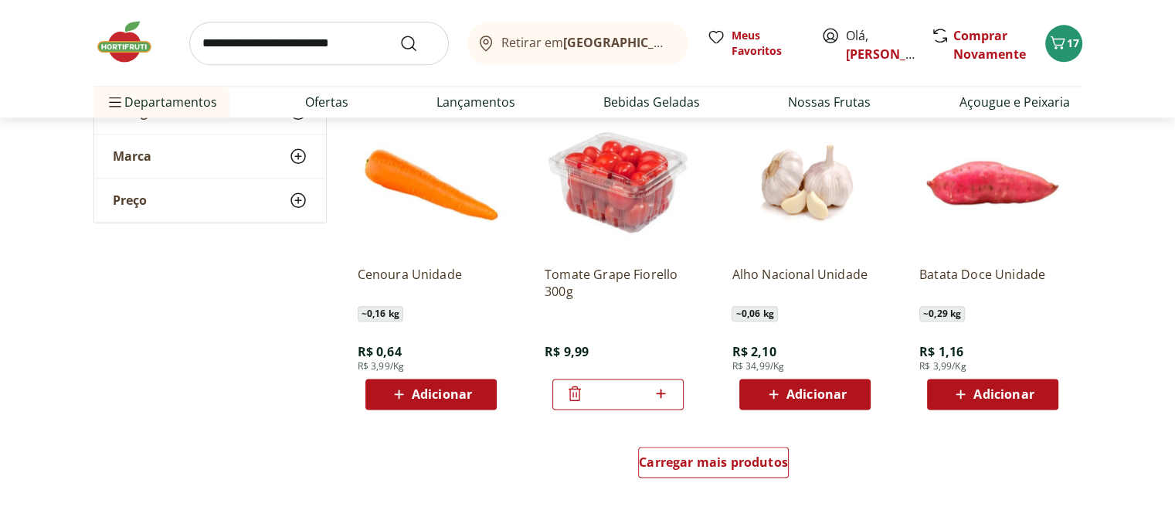
scroll to position [1855, 0]
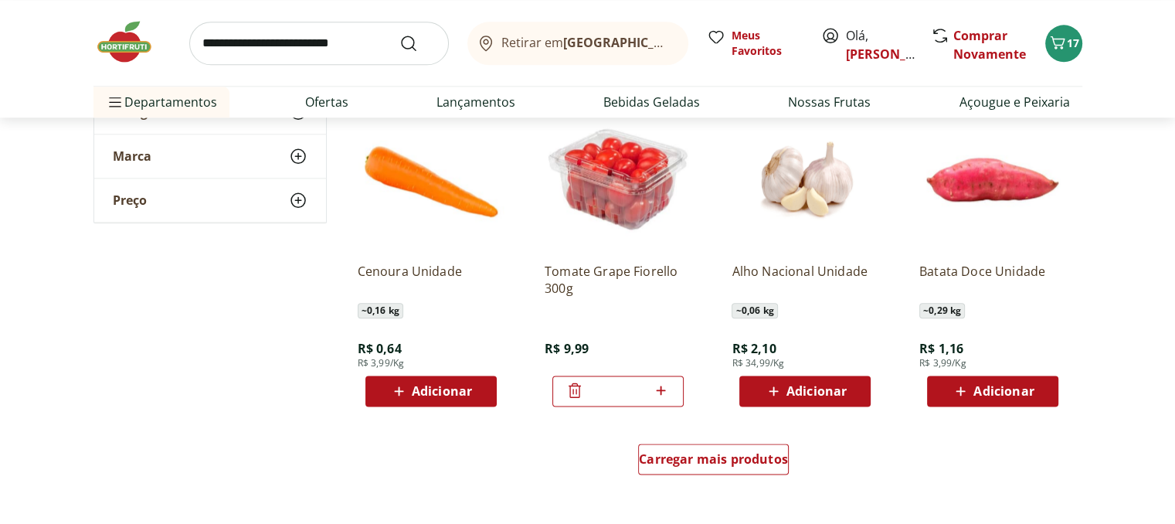
click at [807, 390] on span "Adicionar" at bounding box center [817, 391] width 60 height 12
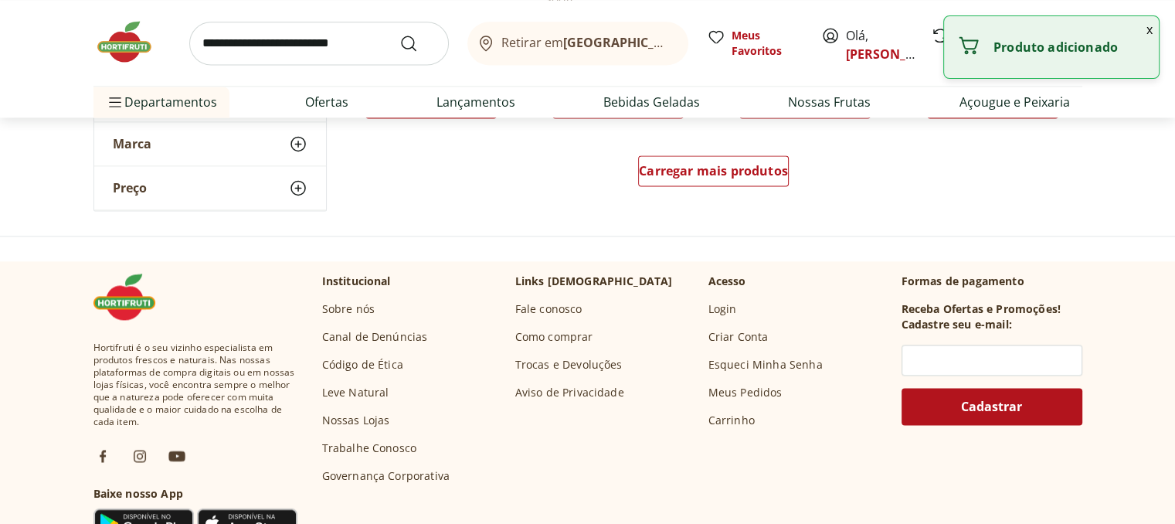
scroll to position [2164, 0]
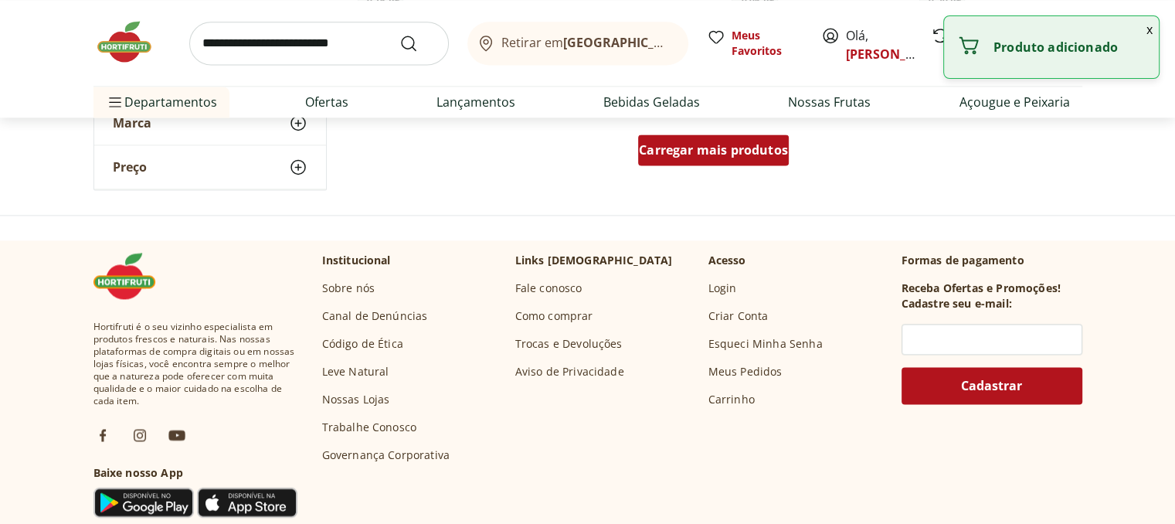
click at [721, 151] on span "Carregar mais produtos" at bounding box center [713, 150] width 149 height 12
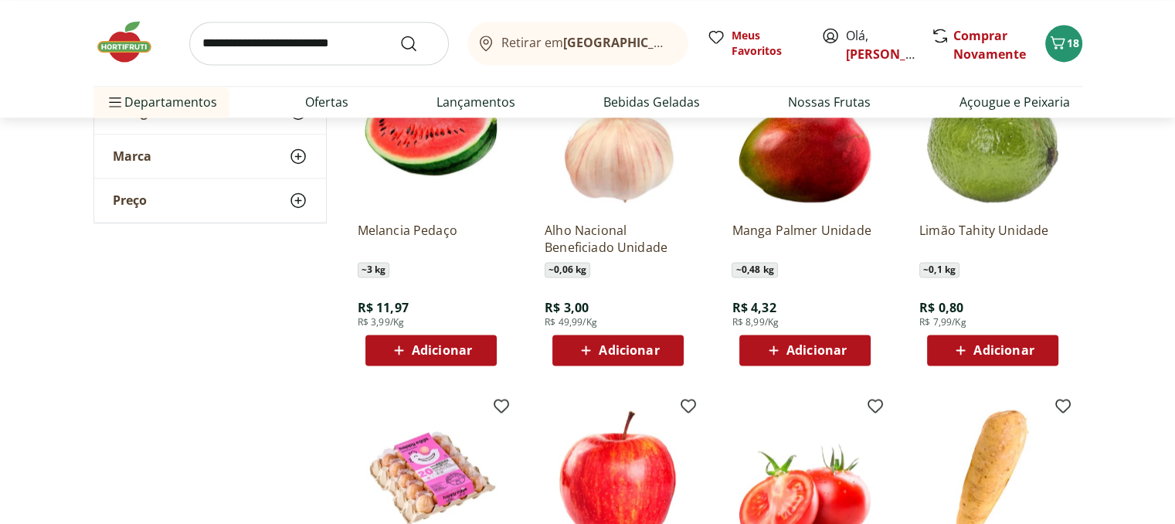
scroll to position [2241, 0]
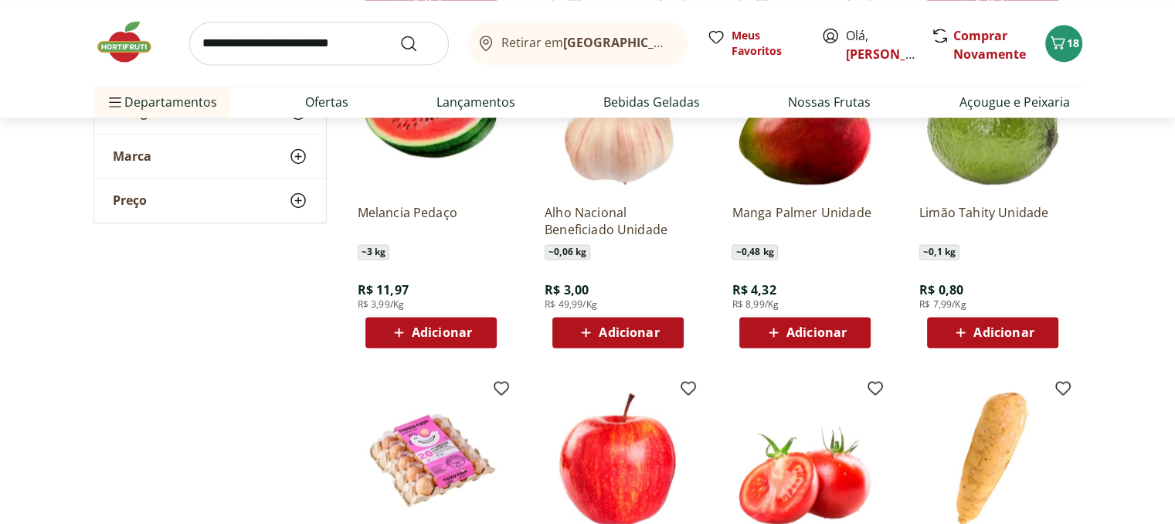
click at [996, 331] on span "Adicionar" at bounding box center [1004, 332] width 60 height 12
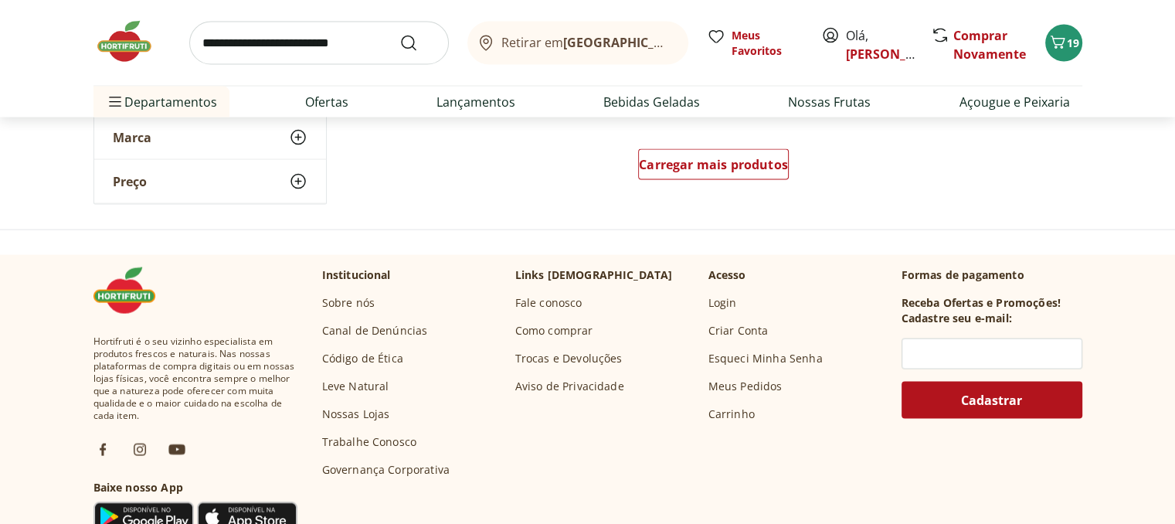
scroll to position [3169, 0]
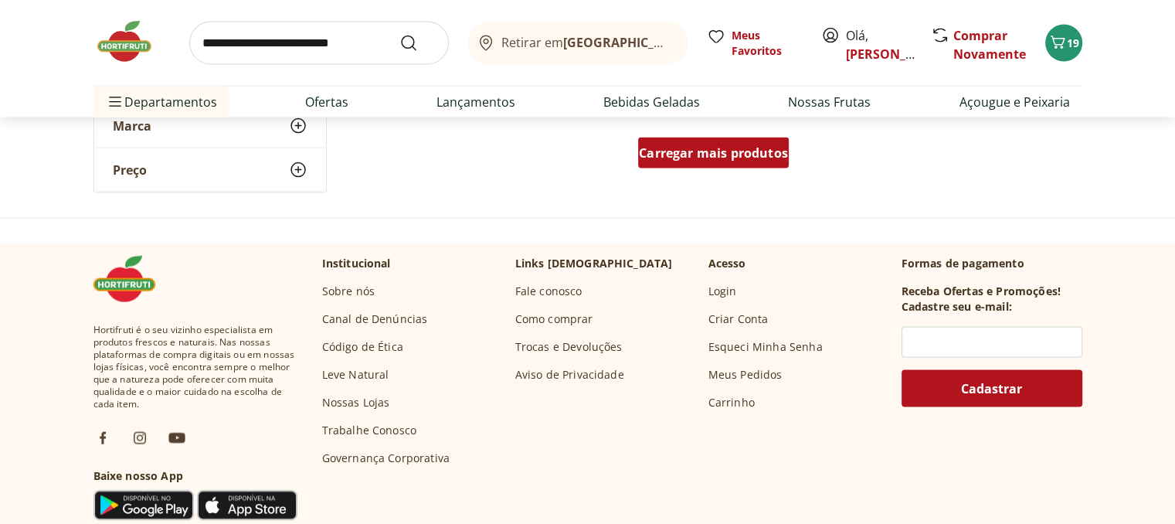
click at [730, 152] on span "Carregar mais produtos" at bounding box center [713, 153] width 149 height 12
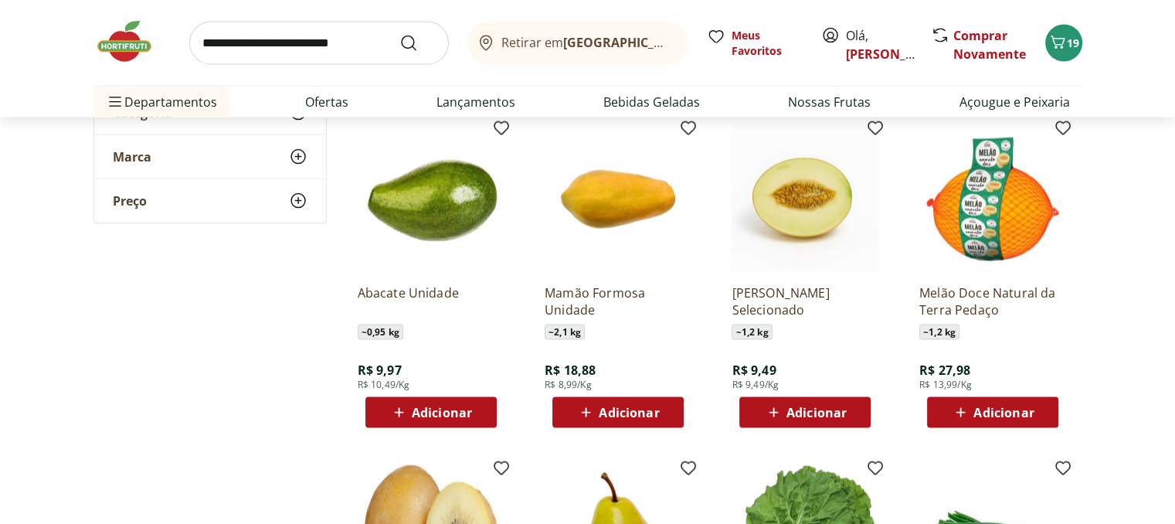
scroll to position [3246, 0]
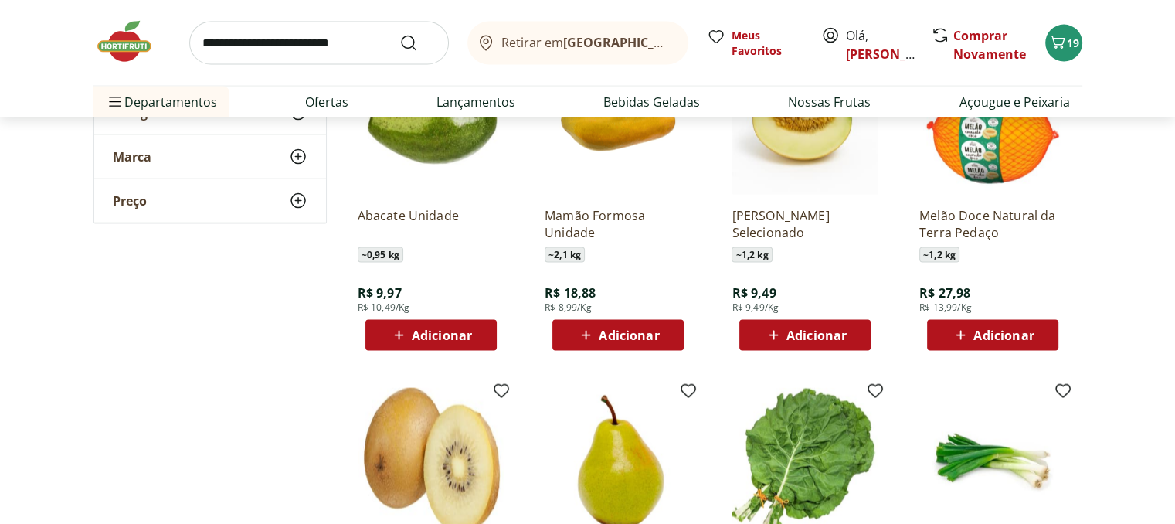
click at [415, 136] on img at bounding box center [431, 121] width 147 height 147
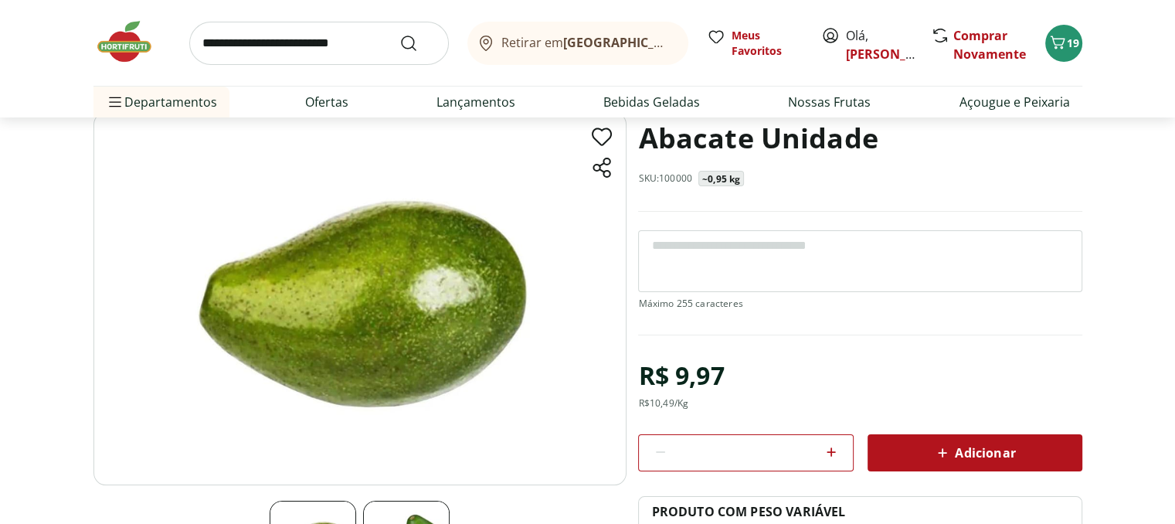
scroll to position [155, 0]
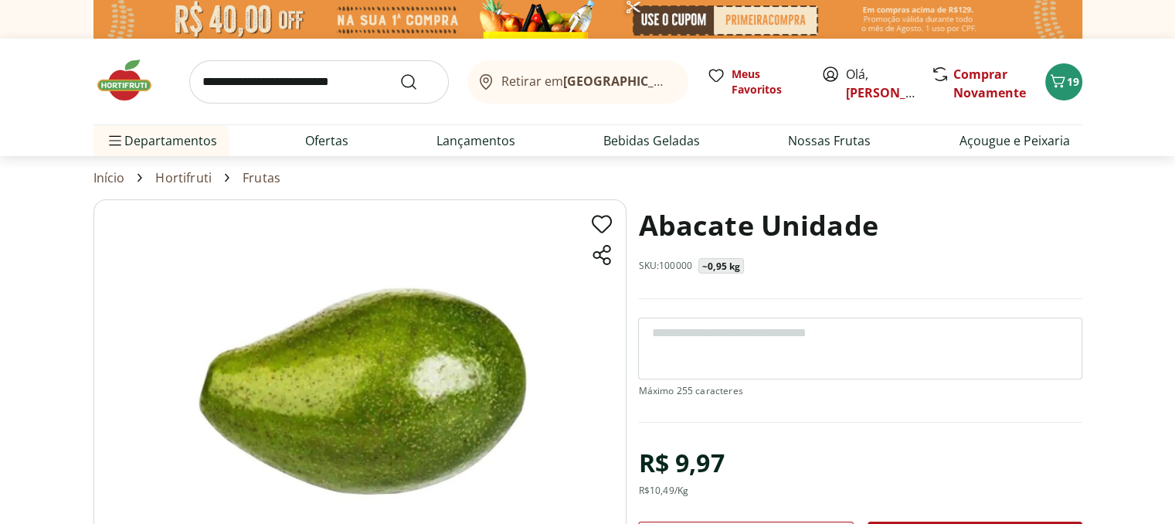
select select "**********"
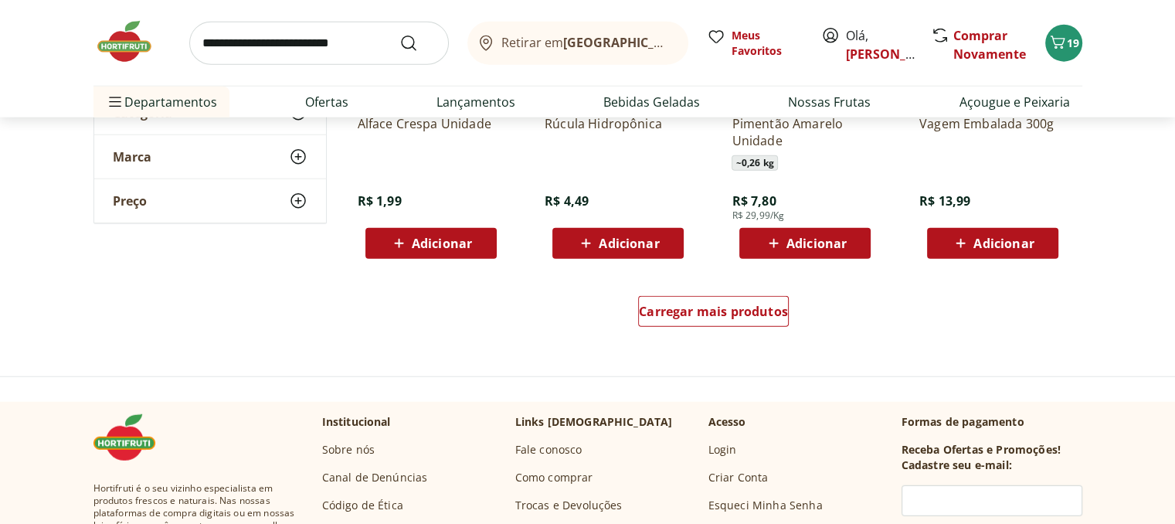
scroll to position [4019, 0]
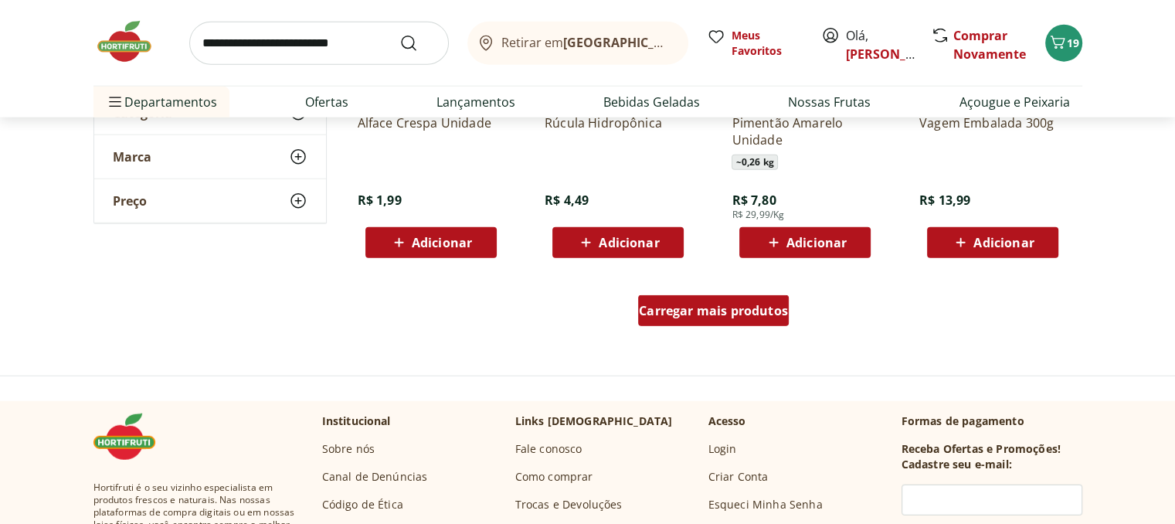
click at [735, 319] on div "Carregar mais produtos" at bounding box center [713, 310] width 151 height 31
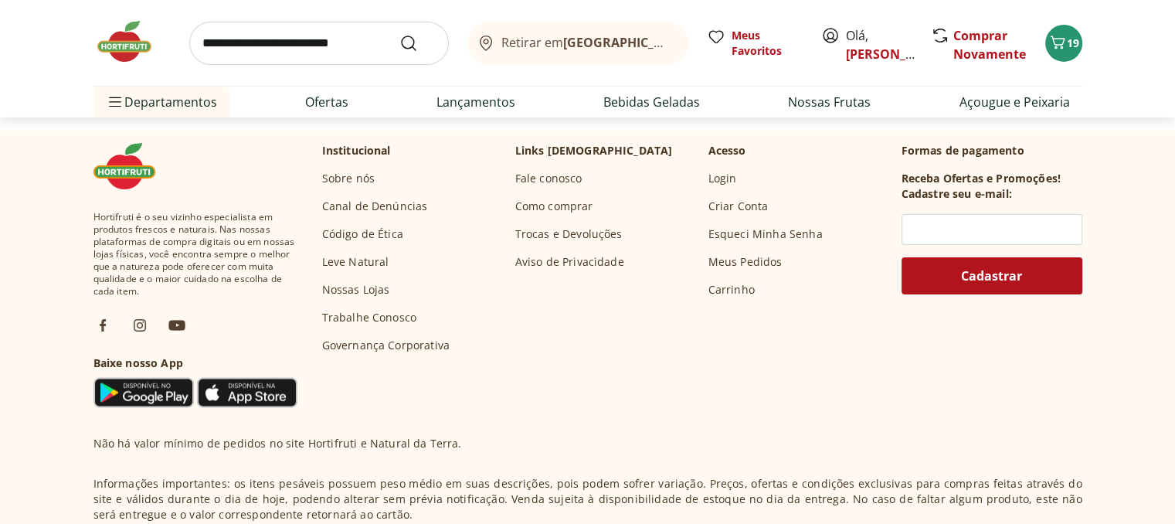
scroll to position [5410, 0]
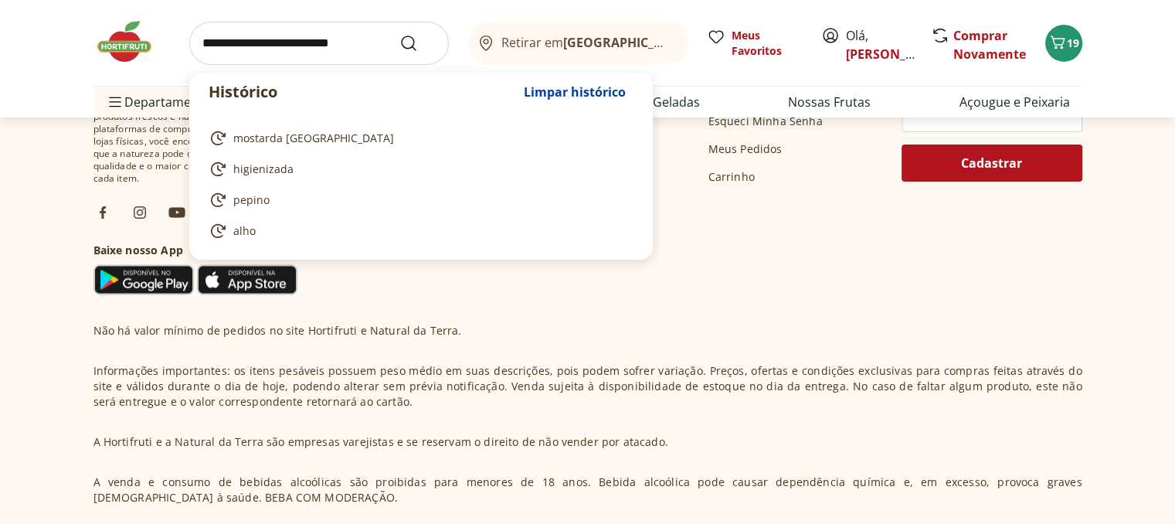
click at [281, 31] on input "search" at bounding box center [319, 43] width 260 height 43
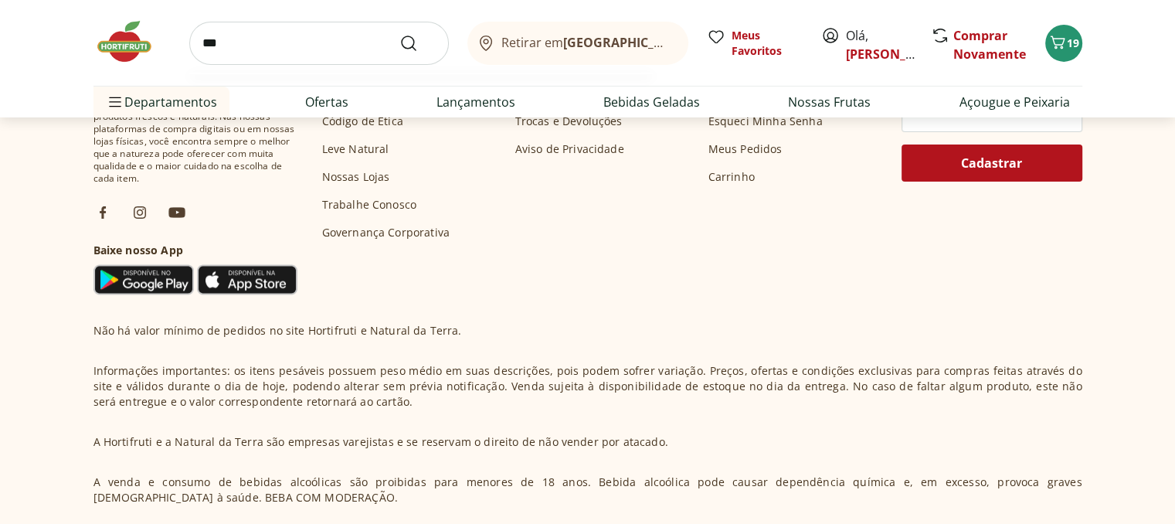
type input "***"
click at [400, 34] on button "Submit Search" at bounding box center [418, 43] width 37 height 19
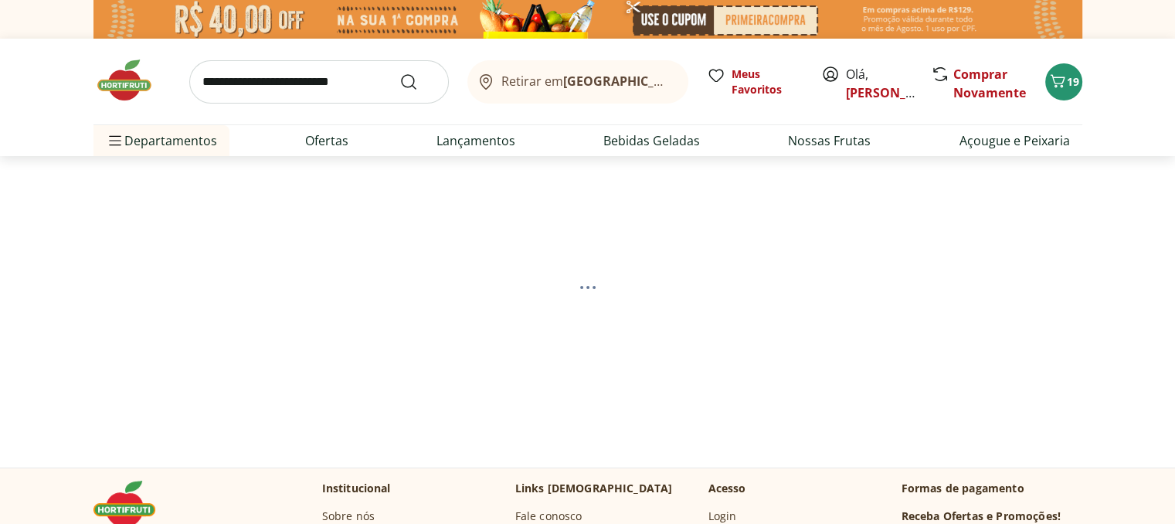
select select "**********"
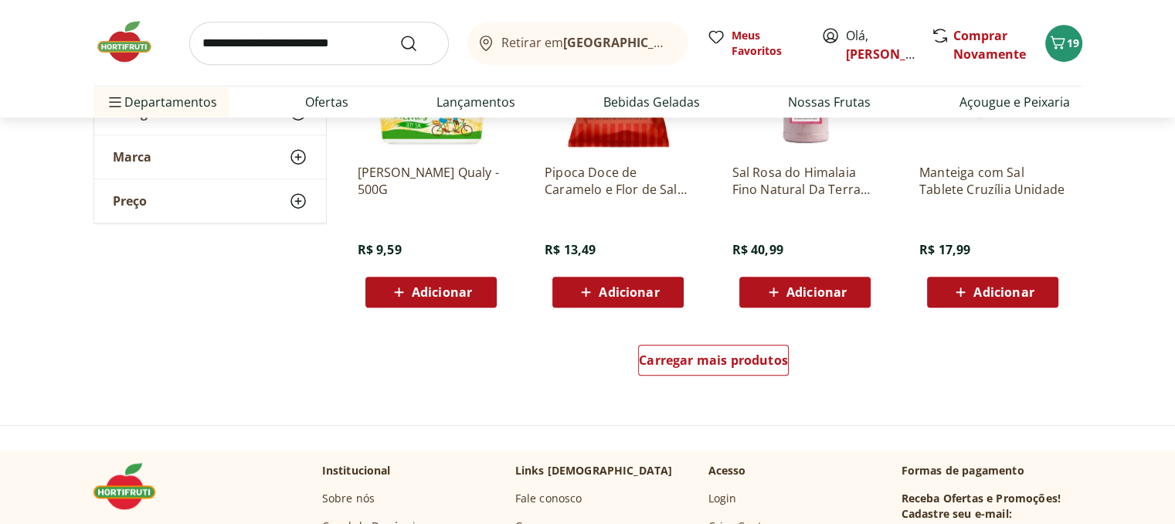
scroll to position [1005, 0]
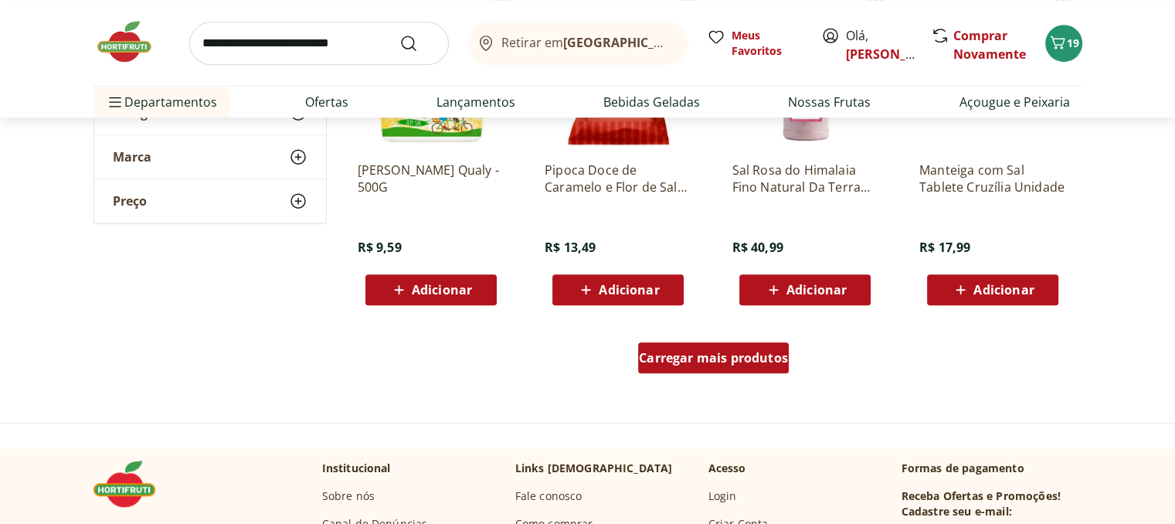
click at [767, 352] on span "Carregar mais produtos" at bounding box center [713, 358] width 149 height 12
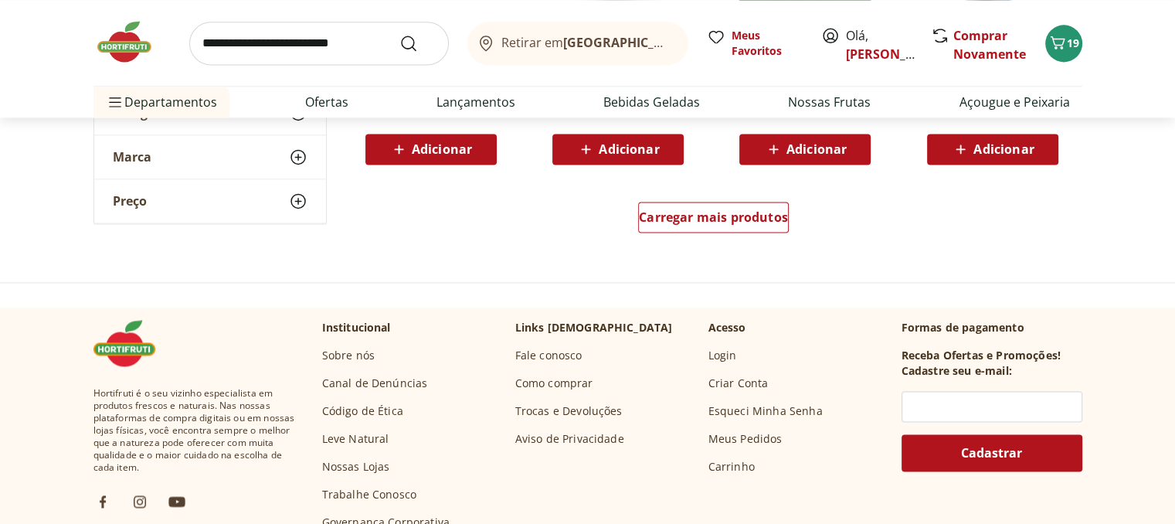
scroll to position [2164, 0]
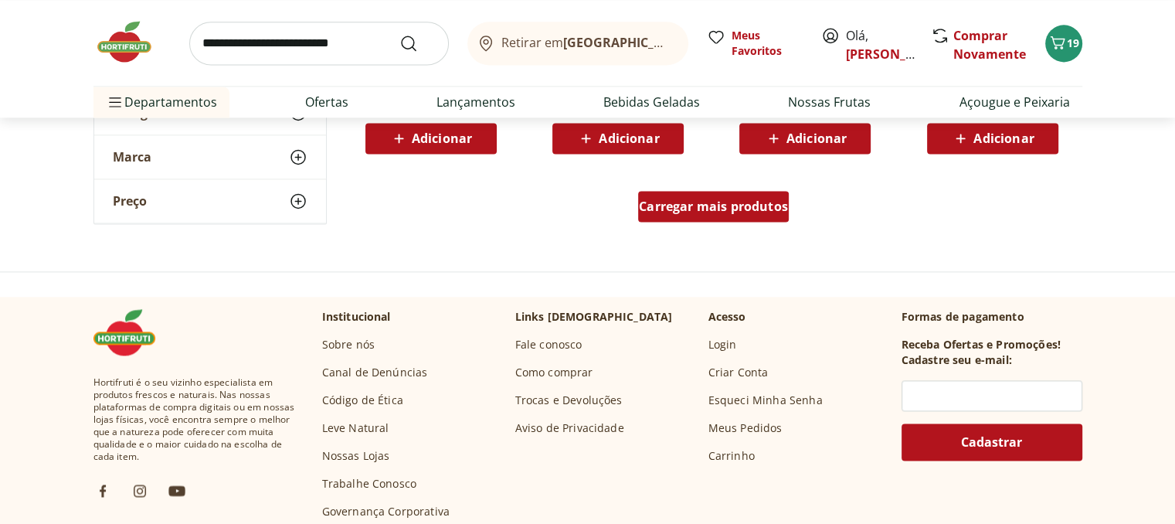
click at [718, 213] on span "Carregar mais produtos" at bounding box center [713, 206] width 149 height 12
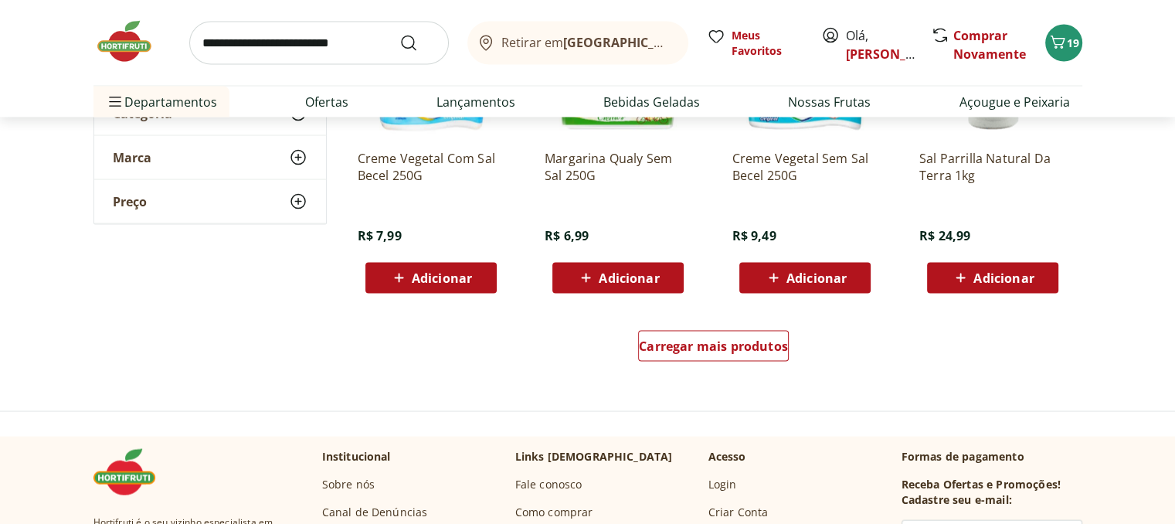
scroll to position [3091, 0]
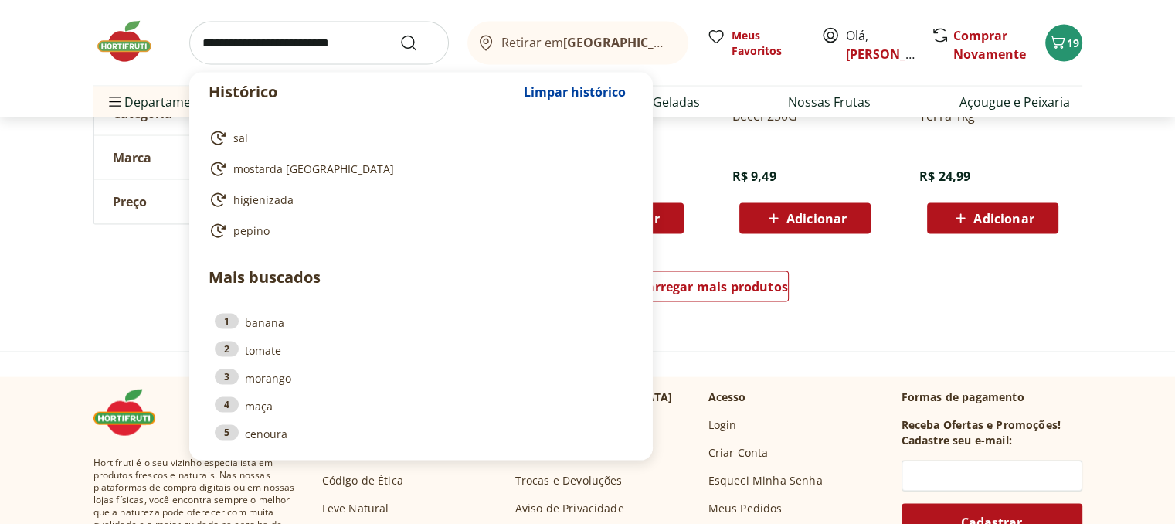
click at [363, 45] on input "search" at bounding box center [319, 43] width 260 height 43
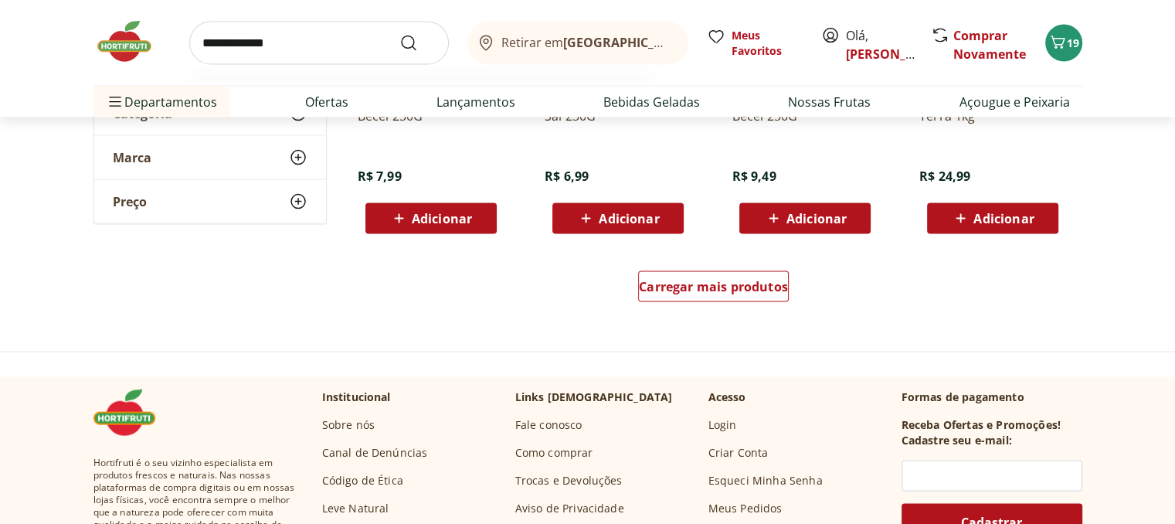
type input "**********"
click at [400, 34] on button "Submit Search" at bounding box center [418, 43] width 37 height 19
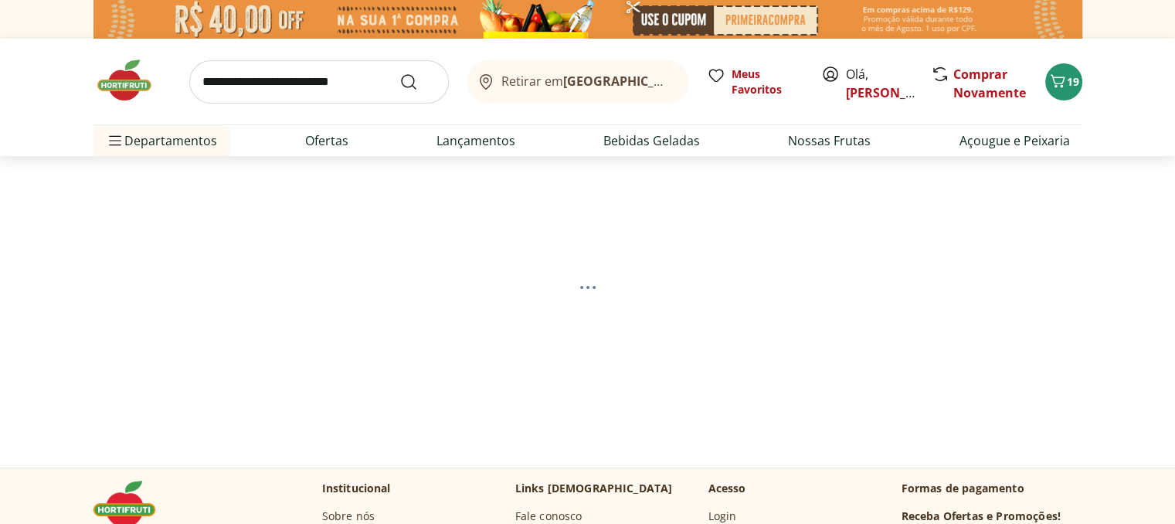
select select "**********"
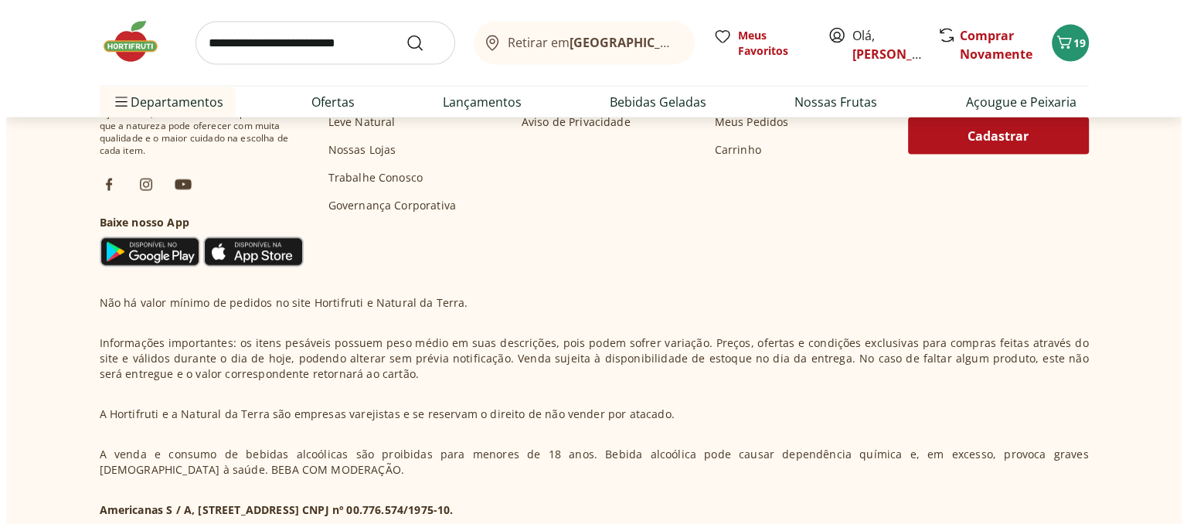
scroll to position [3539, 0]
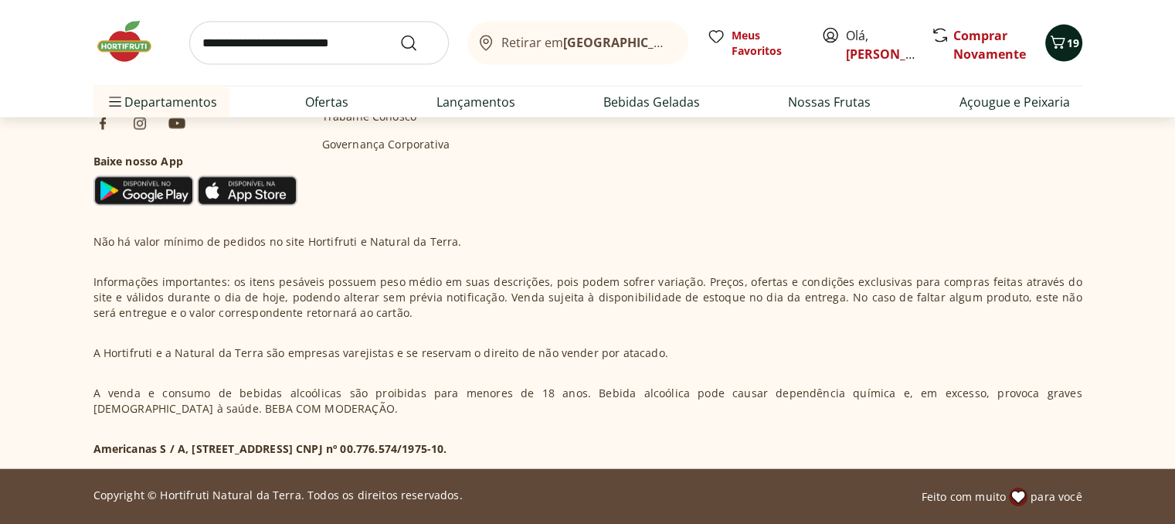
click at [1056, 44] on icon "Carrinho" at bounding box center [1057, 42] width 15 height 13
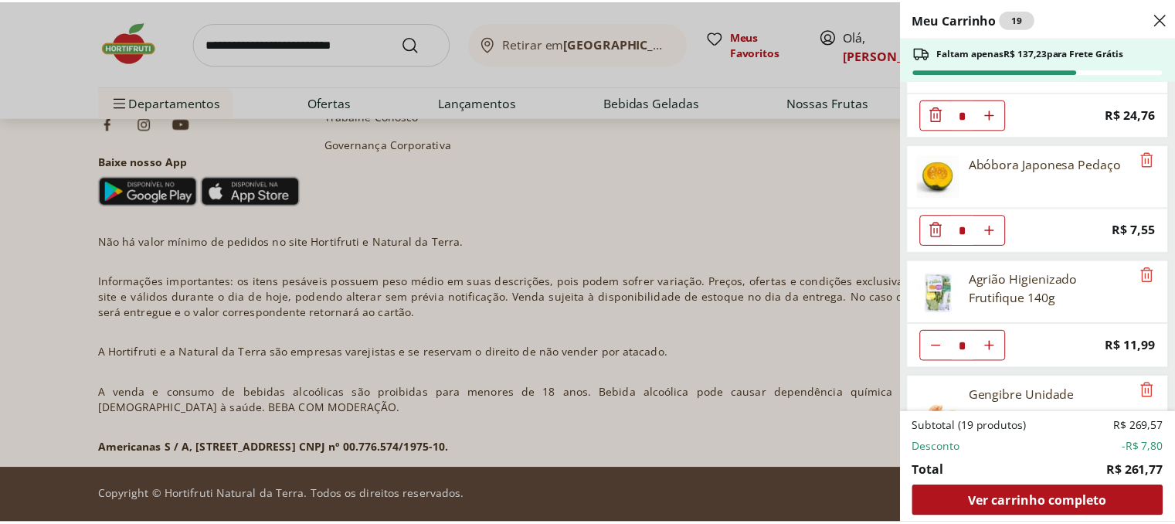
scroll to position [155, 0]
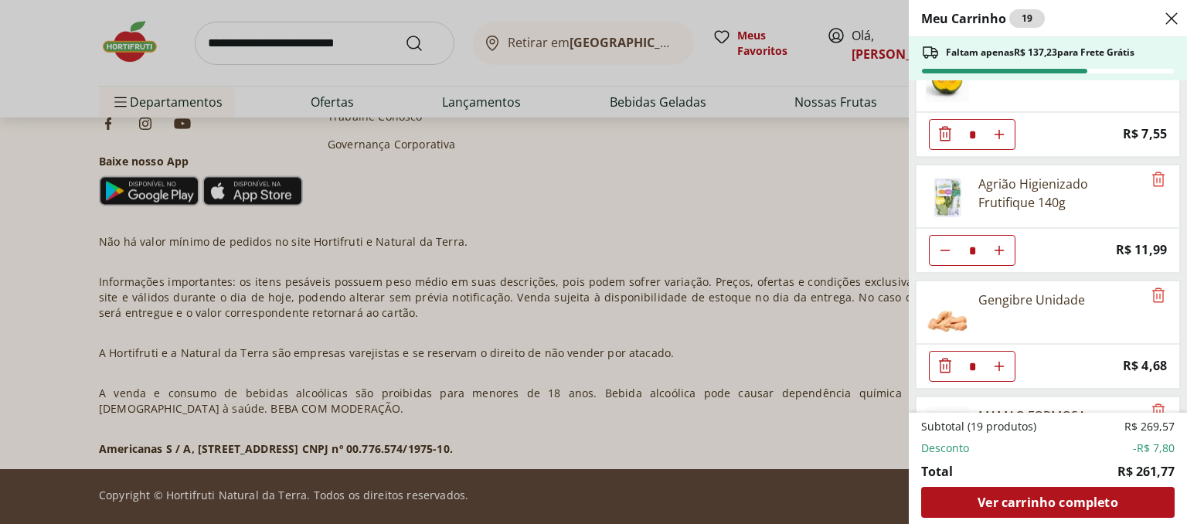
click at [646, 196] on div "Meu Carrinho 19 Faltam apenas R$ 137,23 para Frete Grátis Patinho Moído * Price…" at bounding box center [593, 262] width 1187 height 524
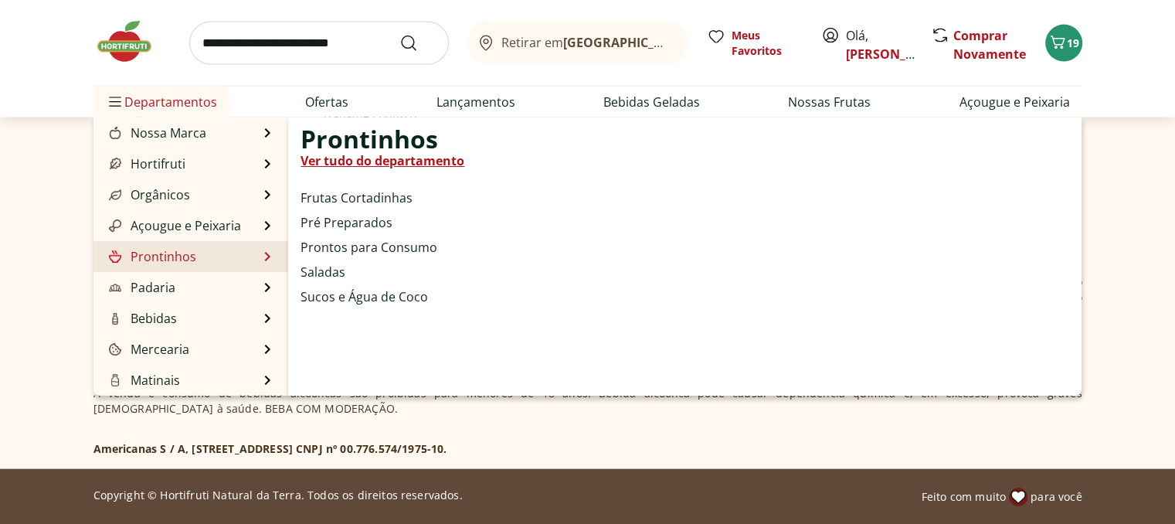
click at [143, 254] on link "Prontinhos" at bounding box center [151, 256] width 90 height 19
select select "**********"
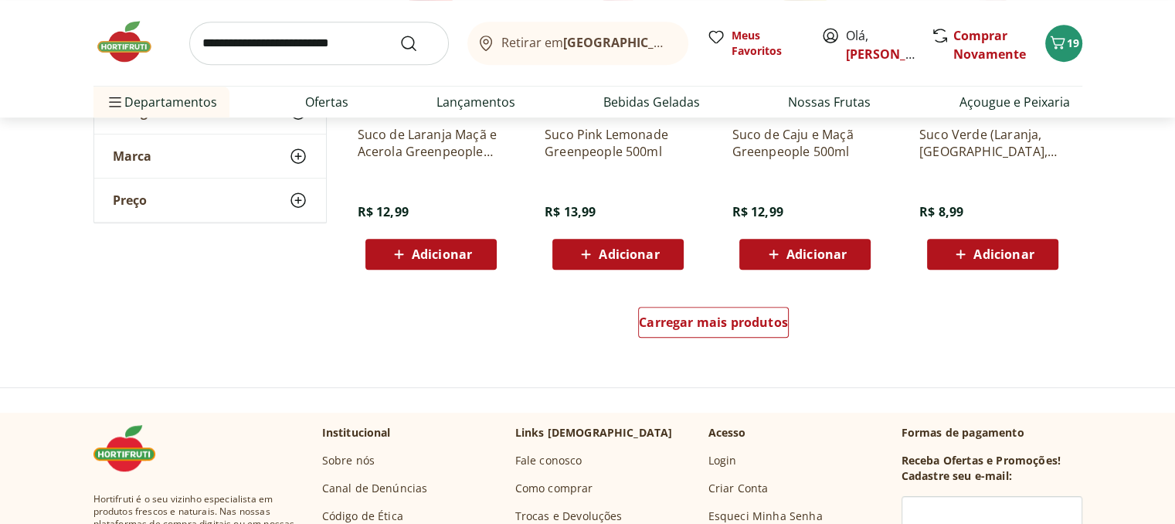
scroll to position [1005, 0]
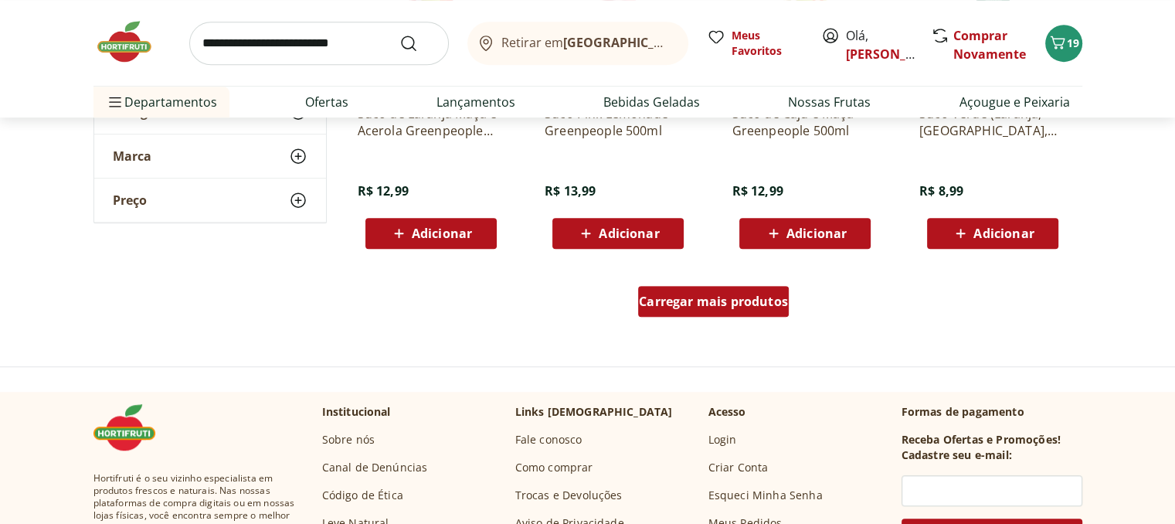
click at [726, 301] on span "Carregar mais produtos" at bounding box center [713, 301] width 149 height 12
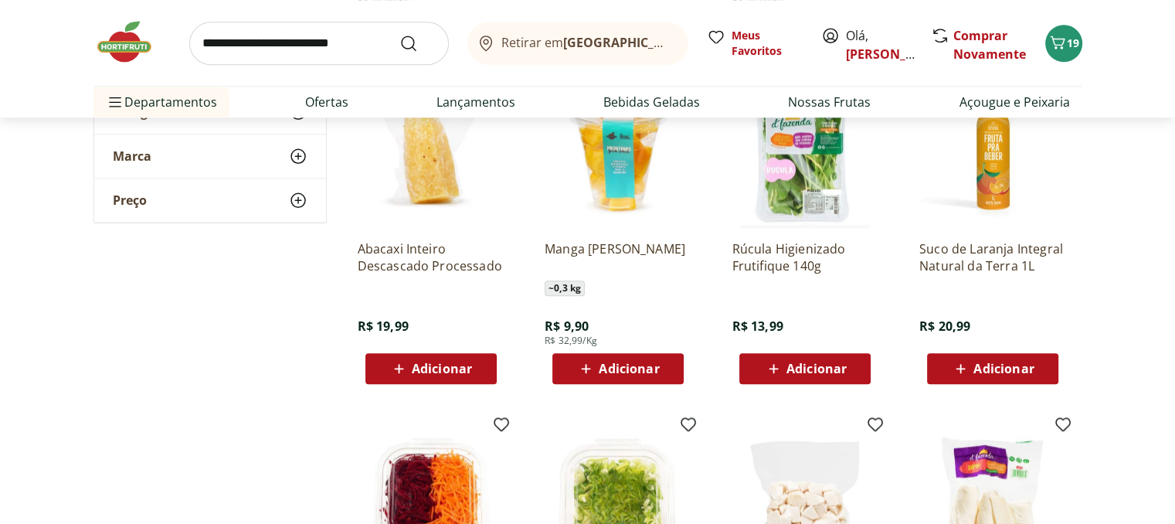
scroll to position [1546, 0]
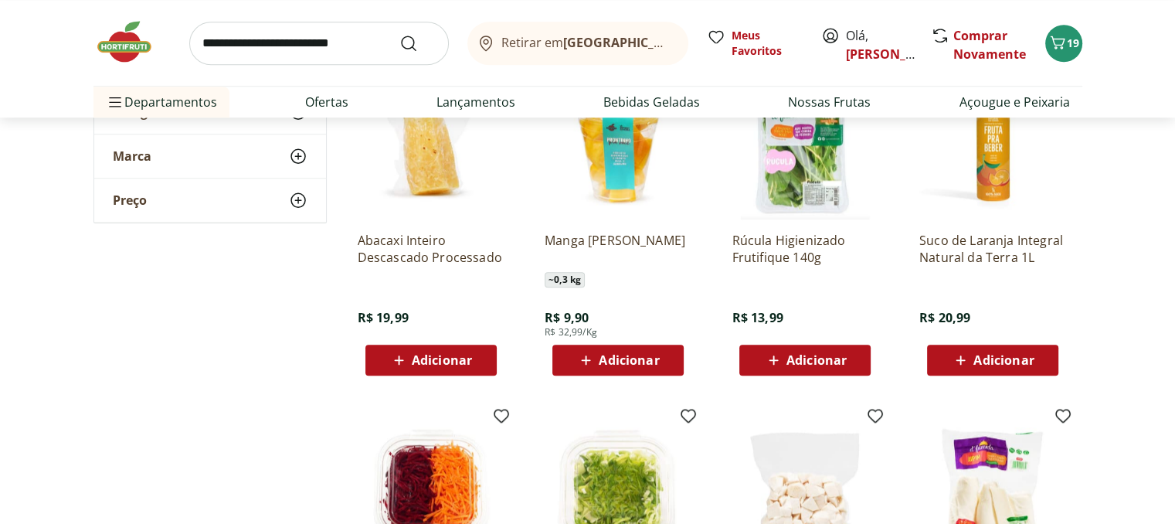
click at [801, 355] on span "Adicionar" at bounding box center [817, 360] width 60 height 12
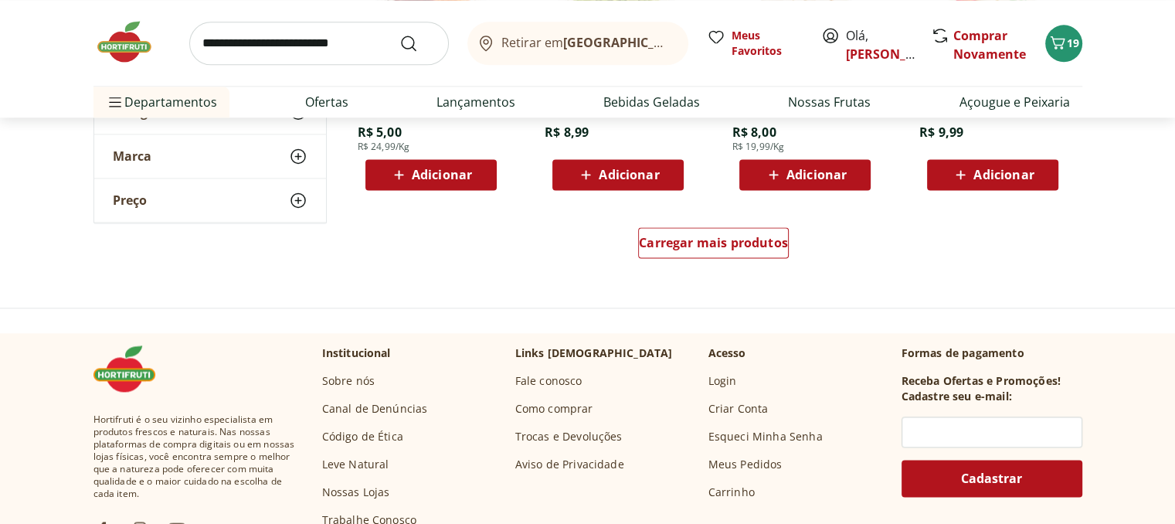
scroll to position [2087, 0]
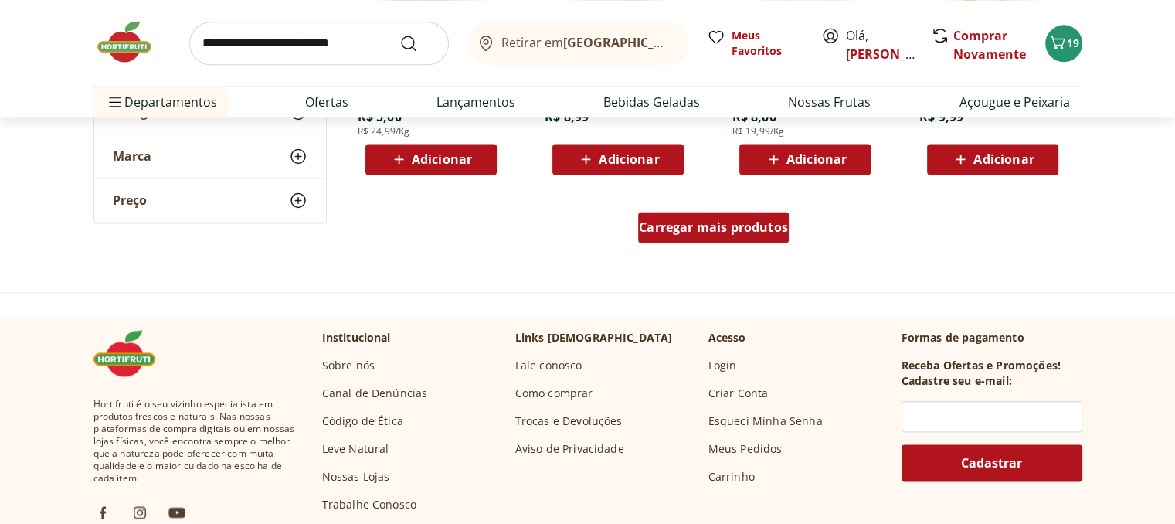
click at [703, 222] on span "Carregar mais produtos" at bounding box center [713, 227] width 149 height 12
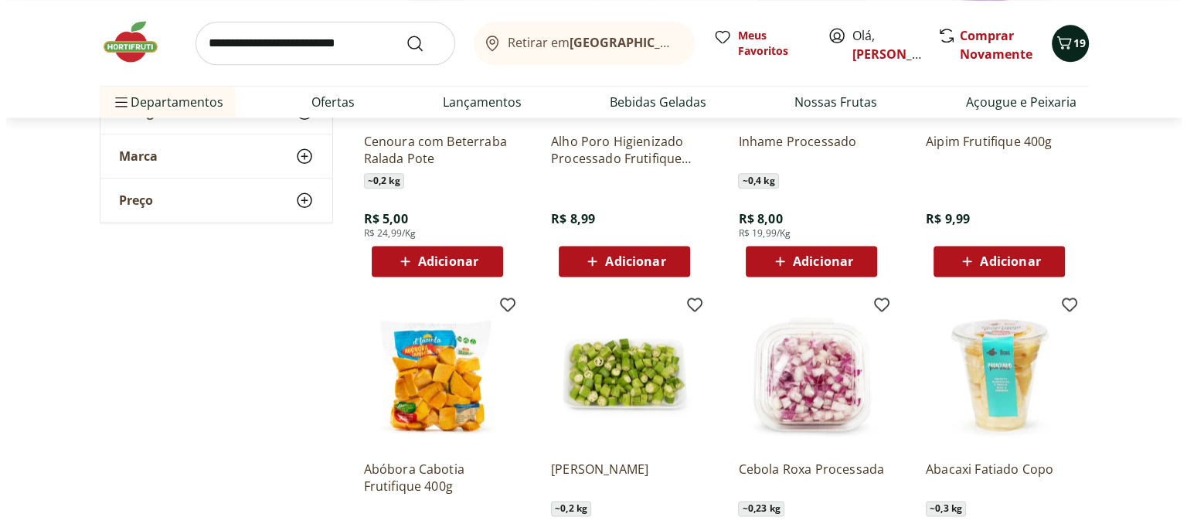
scroll to position [1783, 0]
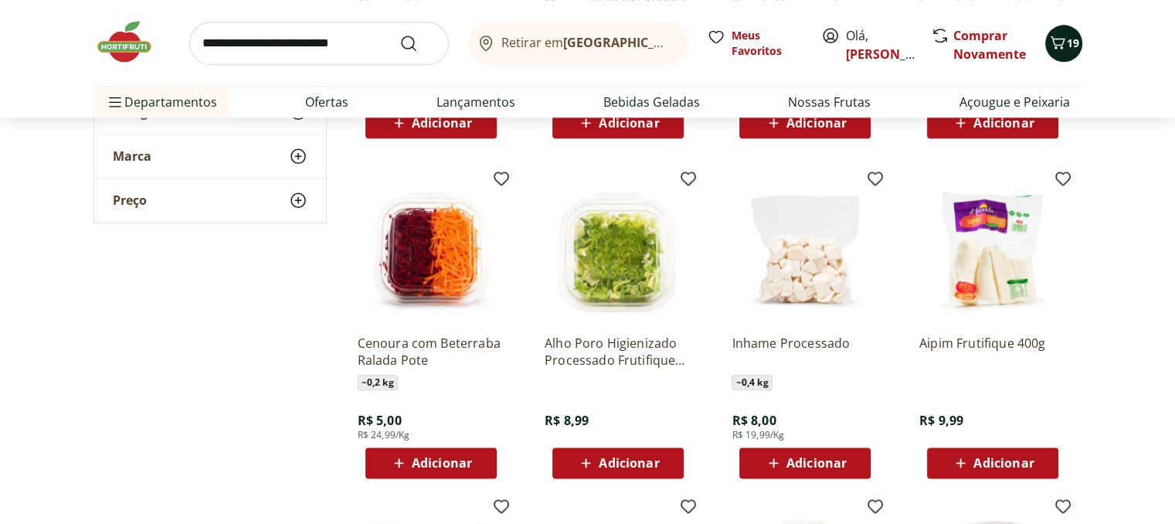
click at [1060, 42] on icon "Carrinho" at bounding box center [1058, 42] width 19 height 19
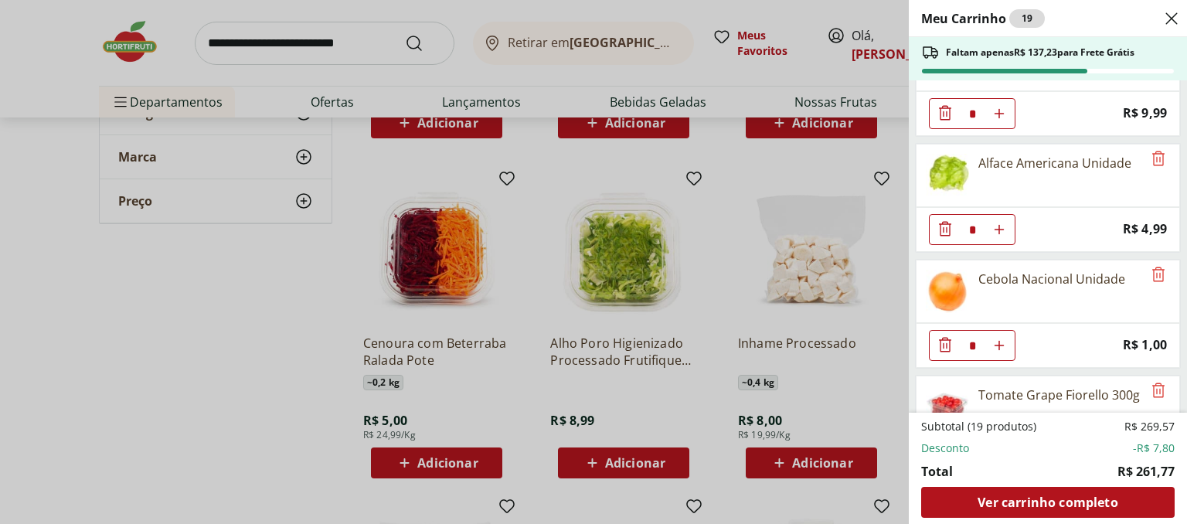
scroll to position [1468, 0]
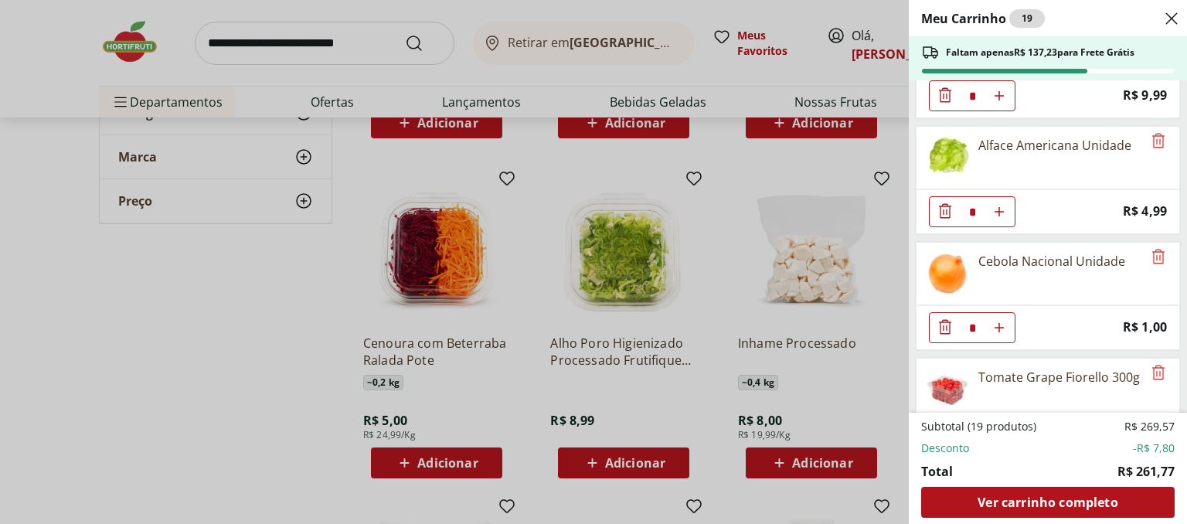
type input "*"
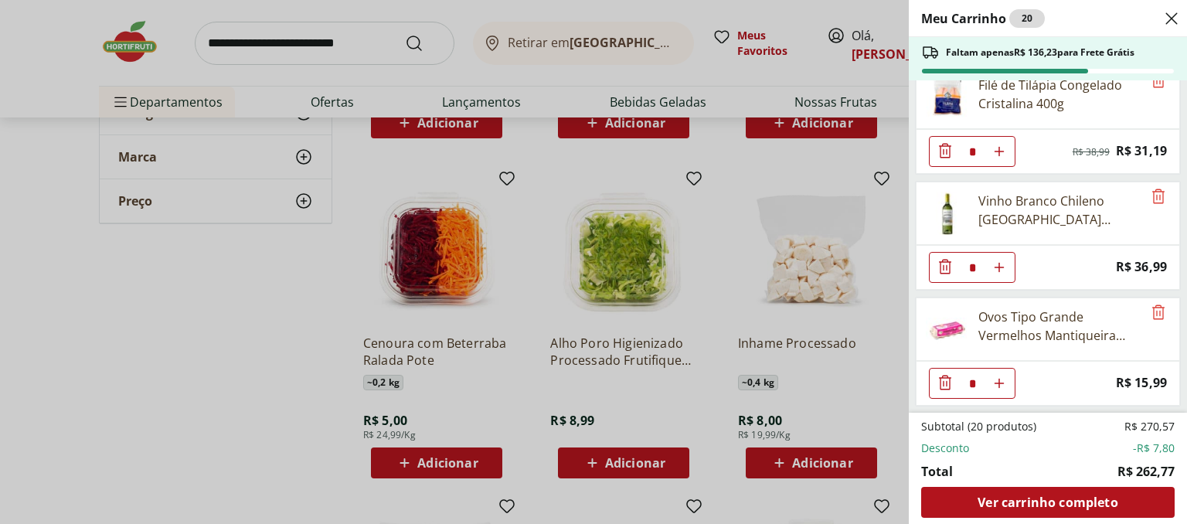
scroll to position [1048, 0]
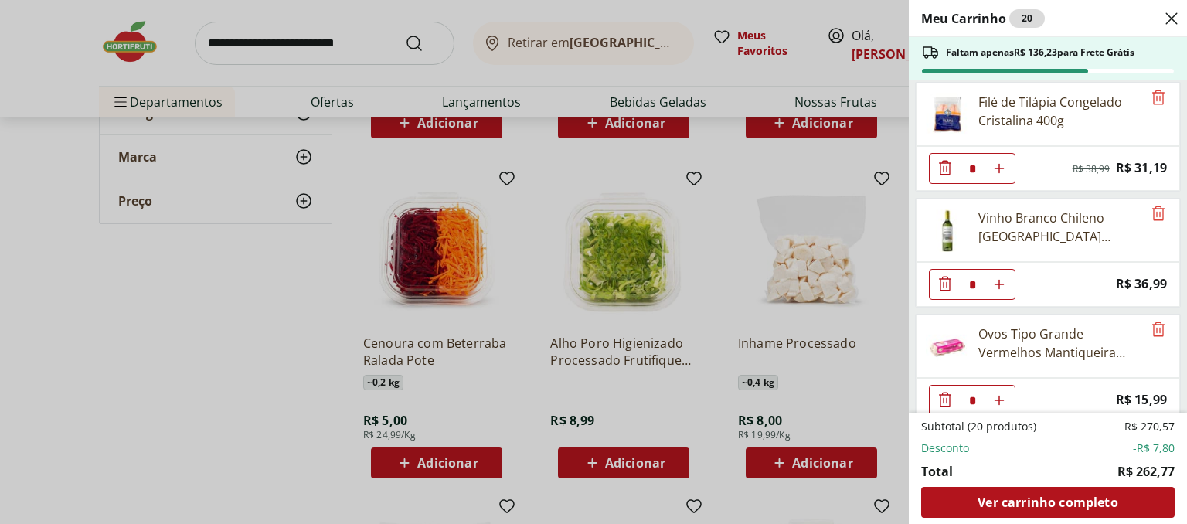
type input "*"
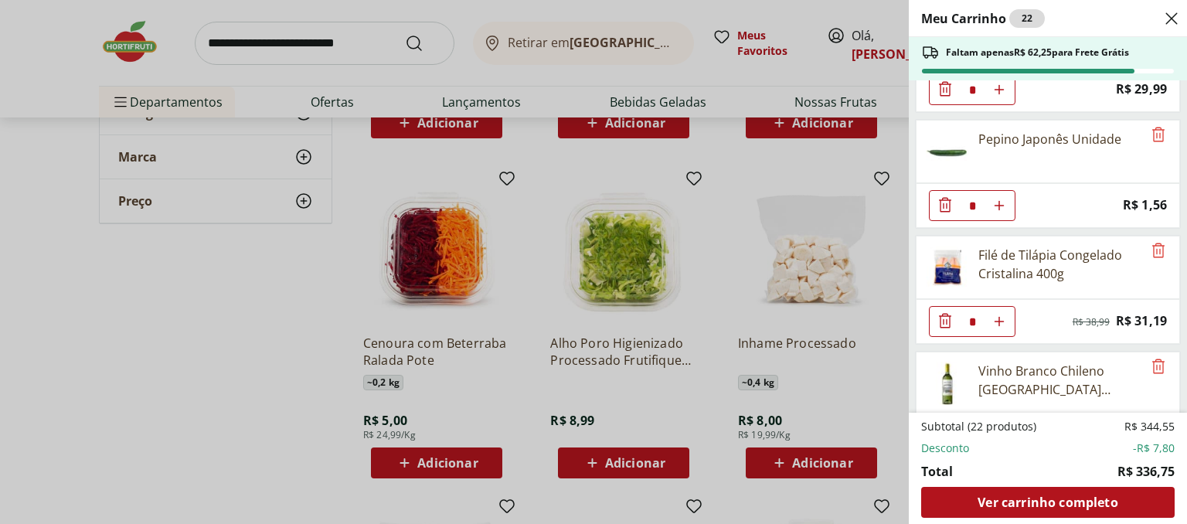
scroll to position [893, 0]
type input "*"
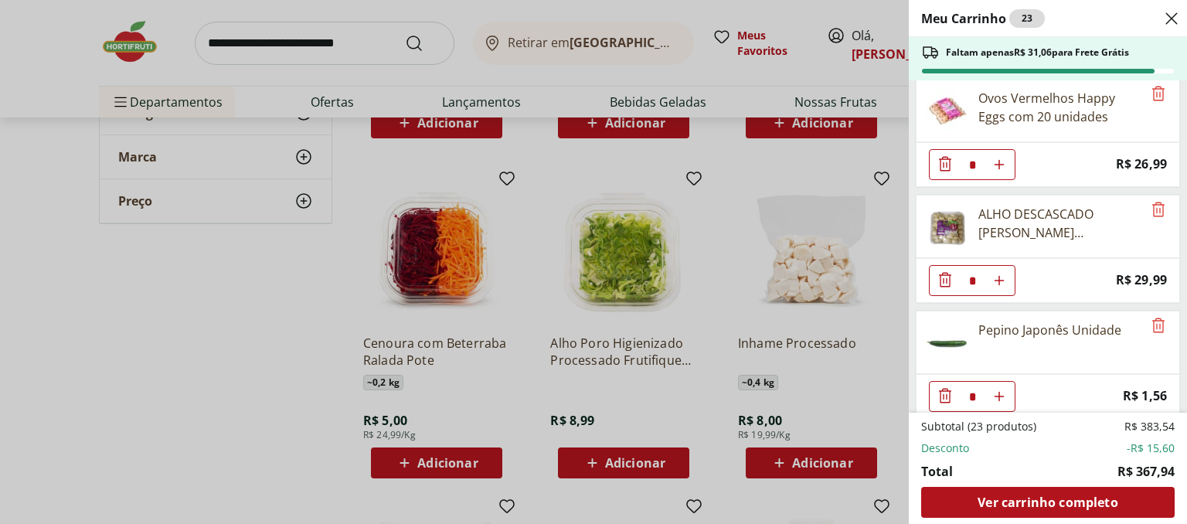
scroll to position [739, 0]
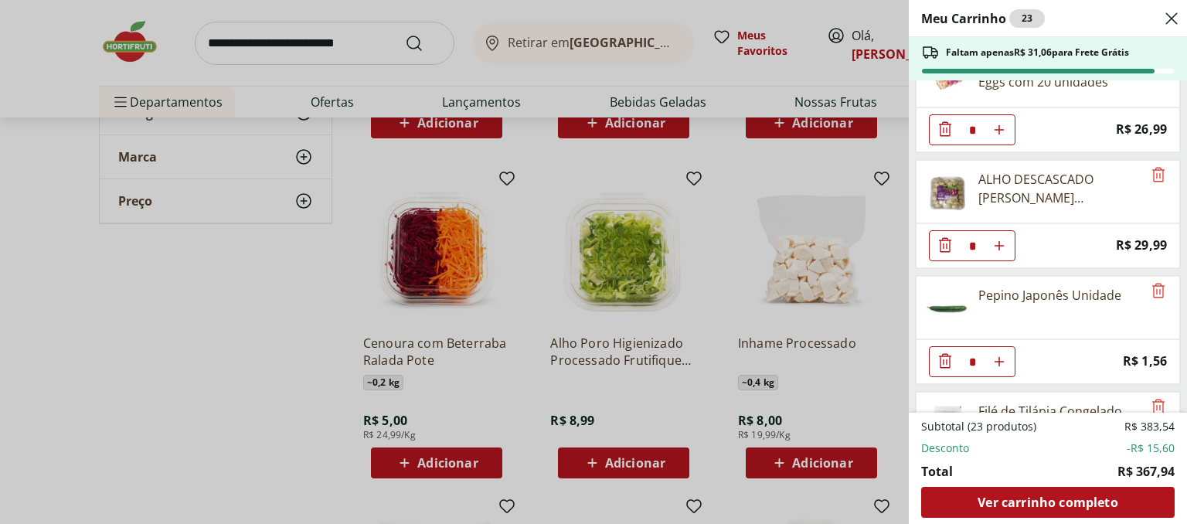
type input "*"
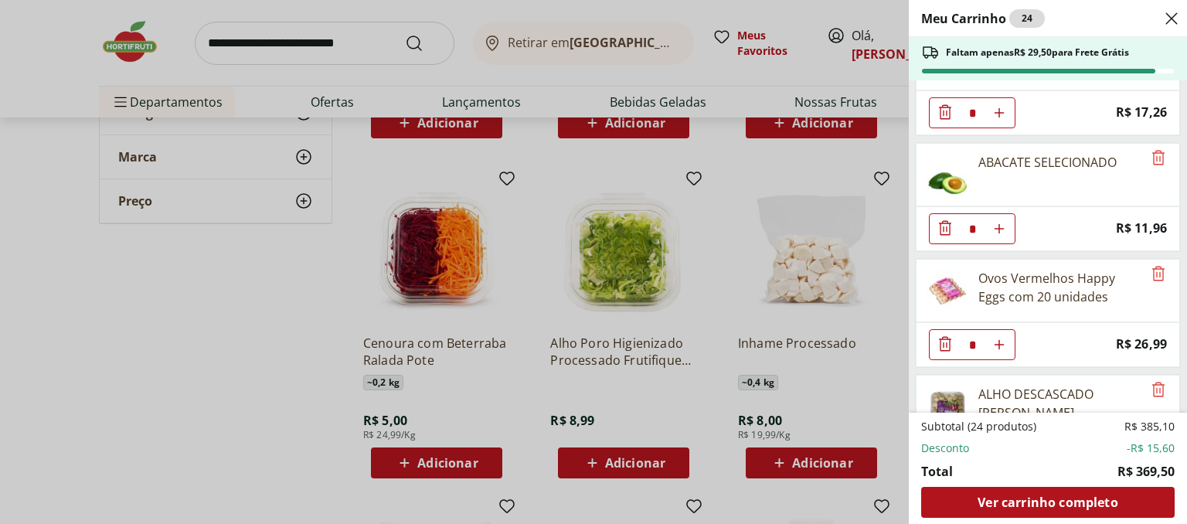
scroll to position [507, 0]
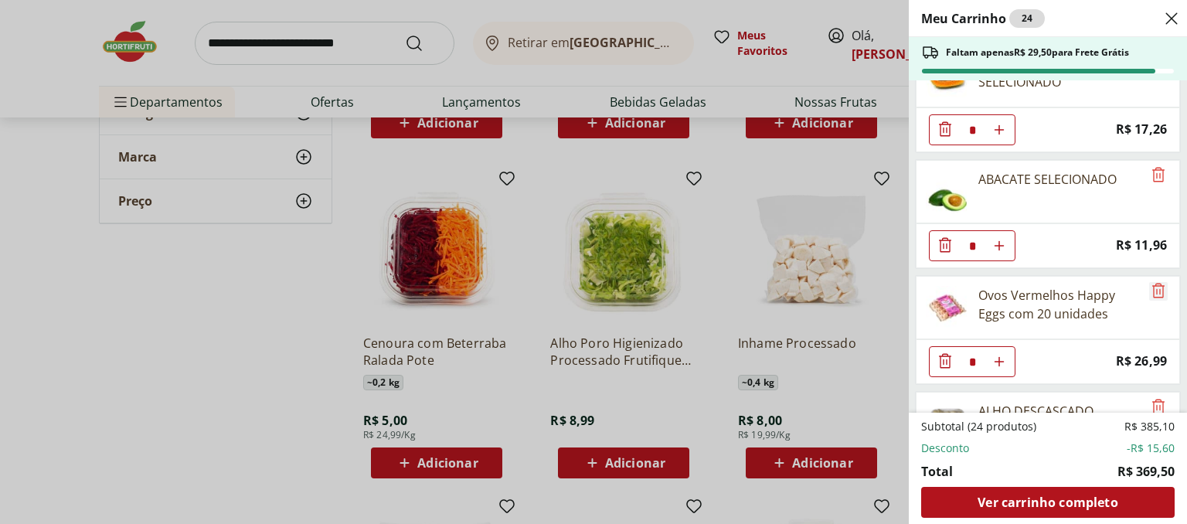
click at [1149, 282] on icon "Remove" at bounding box center [1158, 290] width 19 height 19
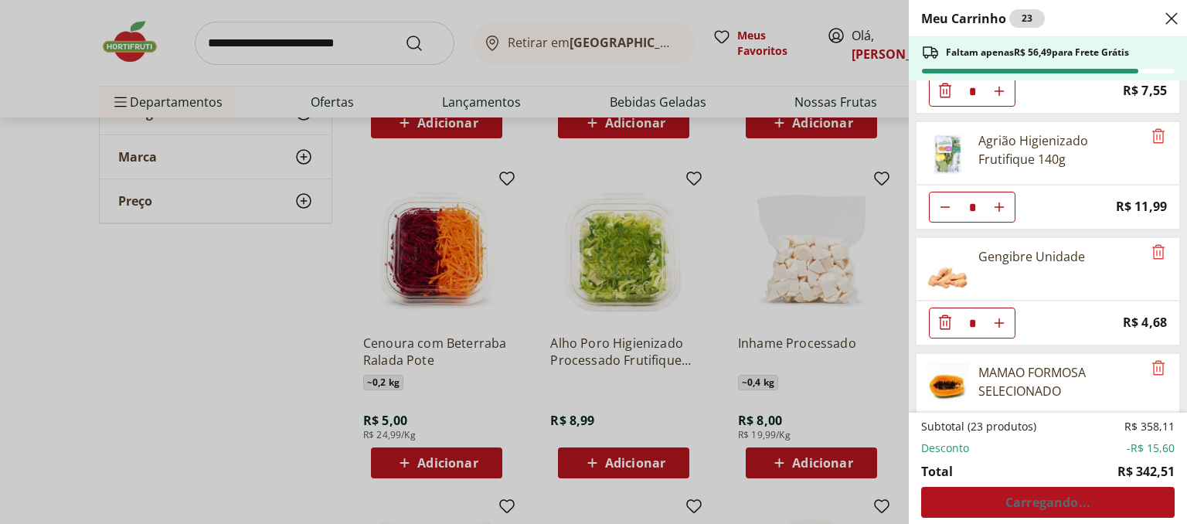
scroll to position [121, 0]
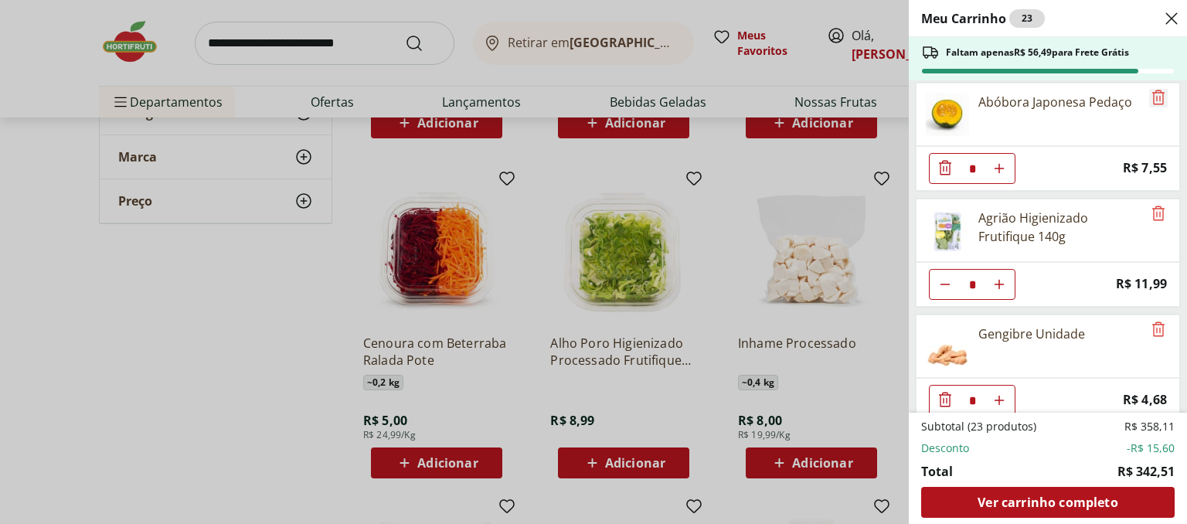
click at [1152, 90] on icon "Remove" at bounding box center [1158, 97] width 12 height 15
click at [1150, 209] on icon "Remove" at bounding box center [1158, 211] width 19 height 19
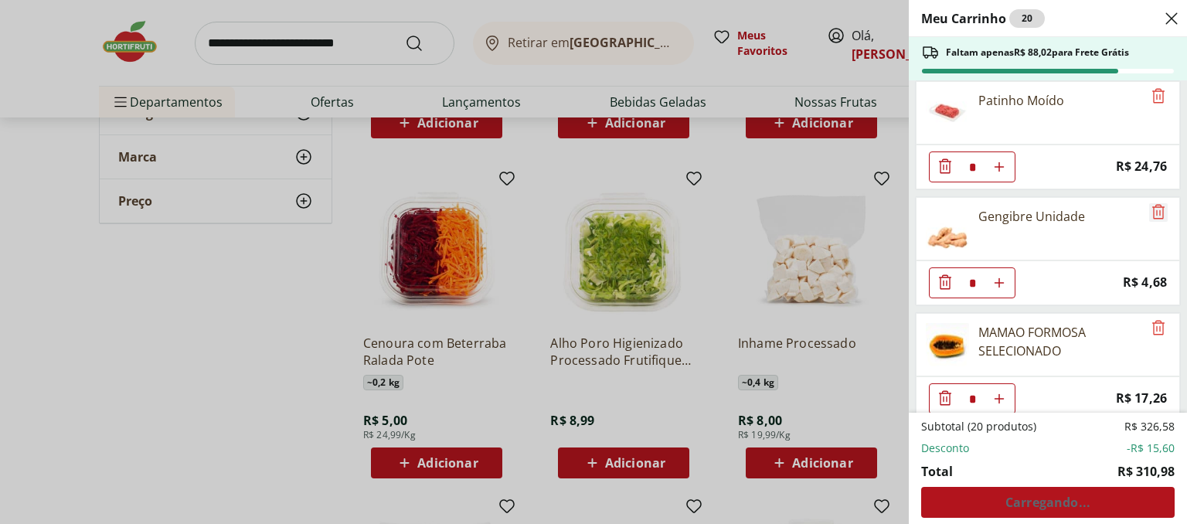
click at [1155, 205] on icon "Remove" at bounding box center [1158, 211] width 12 height 15
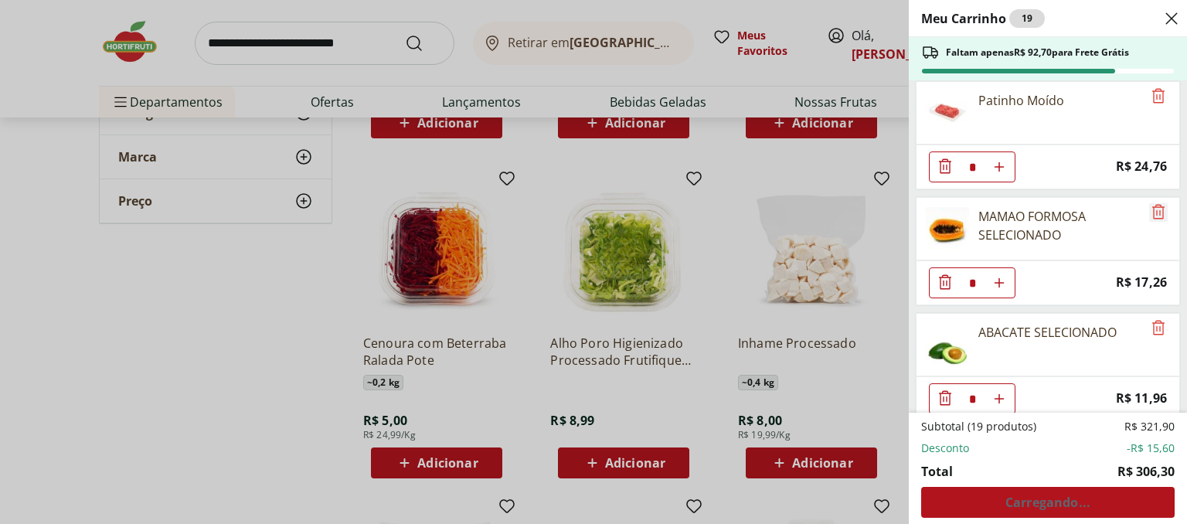
click at [1155, 205] on icon "Remove" at bounding box center [1158, 211] width 12 height 15
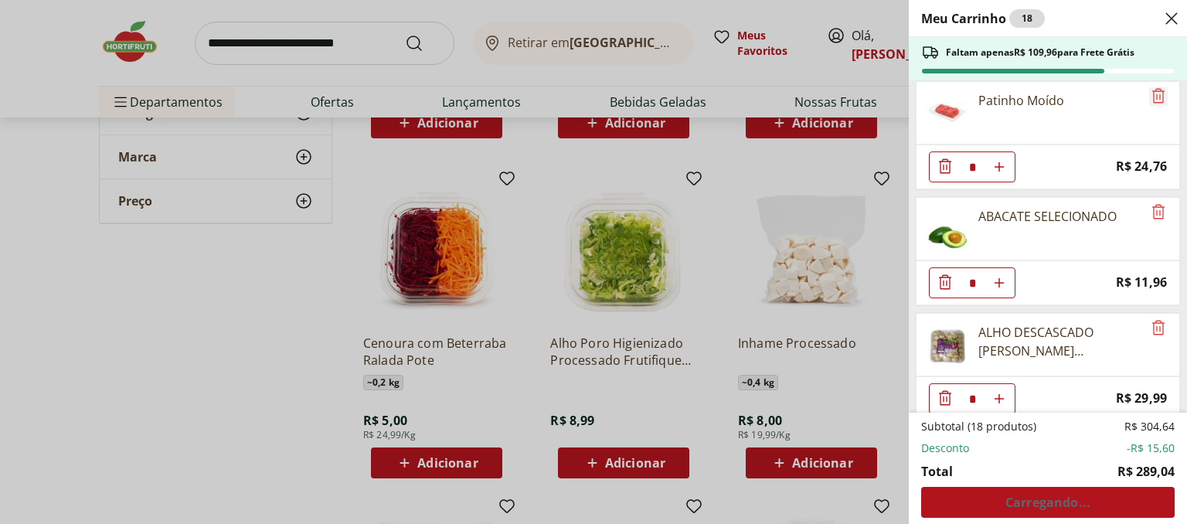
click at [1149, 93] on icon "Remove" at bounding box center [1158, 96] width 19 height 19
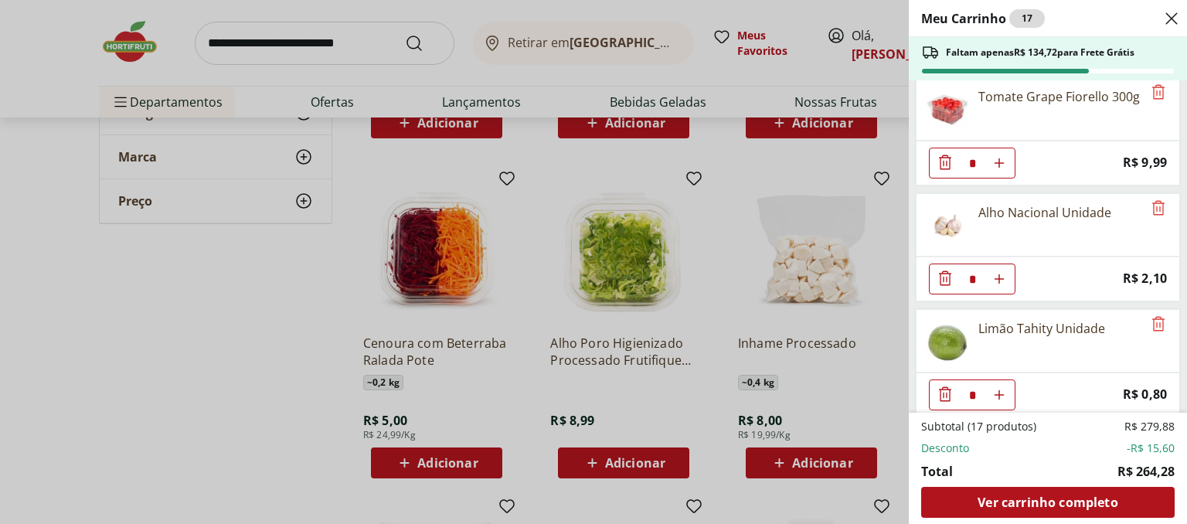
scroll to position [1054, 0]
